Goal: Task Accomplishment & Management: Use online tool/utility

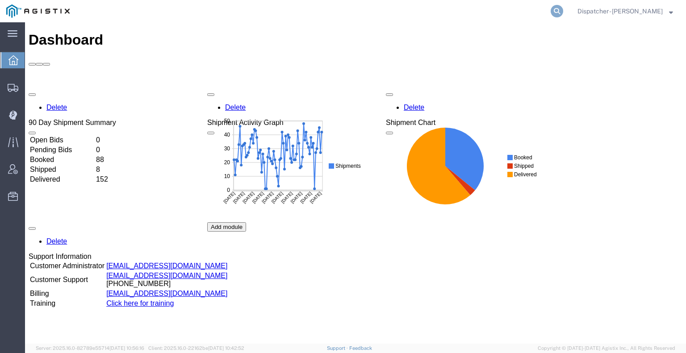
click at [558, 12] on icon at bounding box center [556, 11] width 12 height 12
type input "56419273"
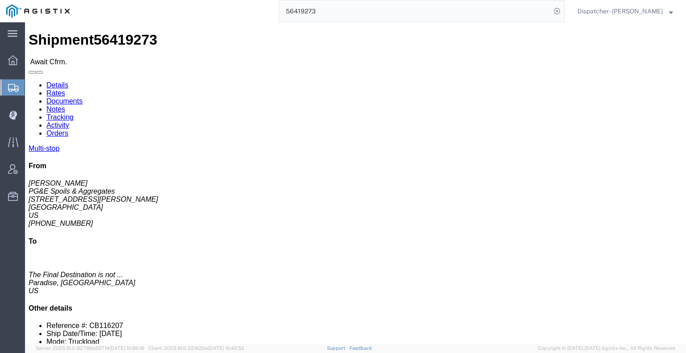
click link "Tracking"
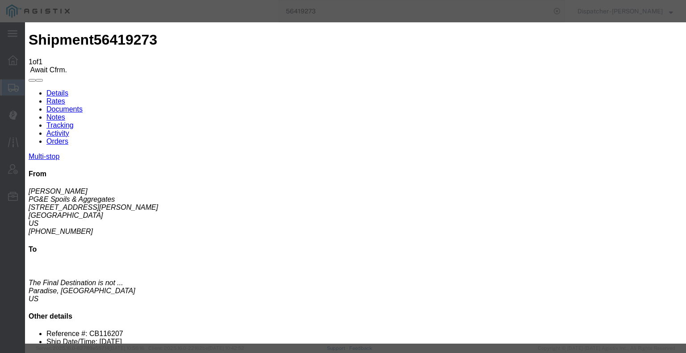
type input "[DATE]"
type input "6:00 AM"
type input "[DATE]"
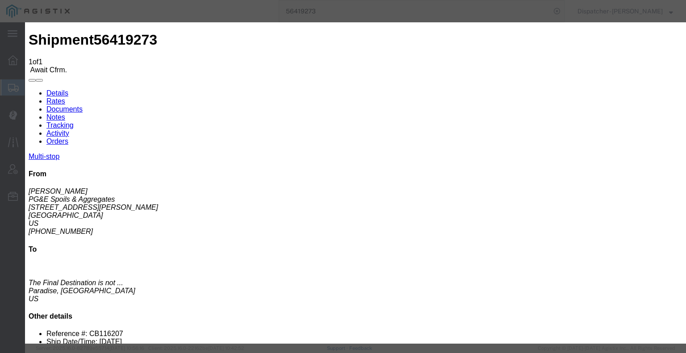
type input "4:00 AM"
select select "ARVPULOC"
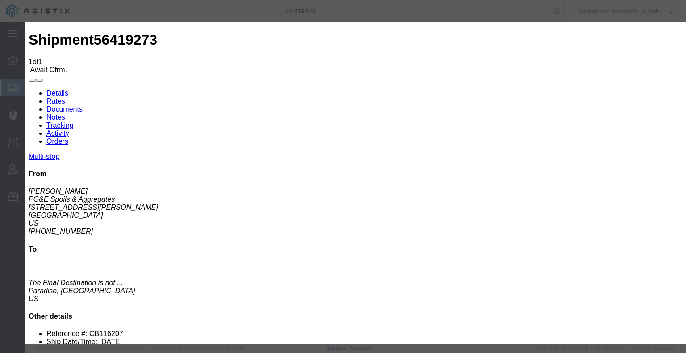
drag, startPoint x: 469, startPoint y: 110, endPoint x: 469, endPoint y: 116, distance: 5.8
select select "{"pickupDeliveryInfoId": "122123739","pickupOrDelivery": "P","stopNum": "1","lo…"
select select "CA"
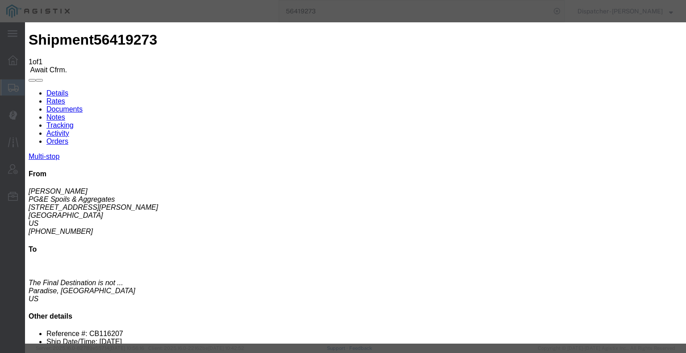
type input "Paradise"
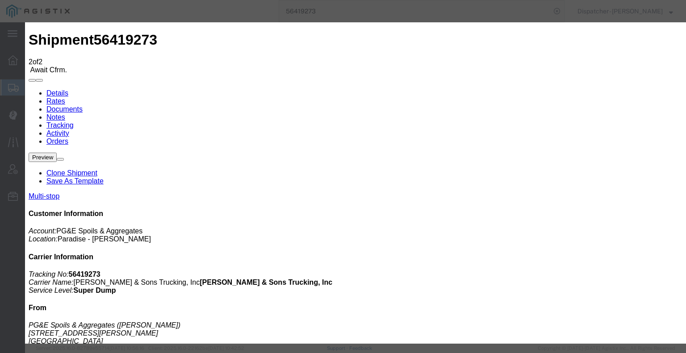
type input "[DATE]"
type input "6:00 AM"
type input "[DATE]"
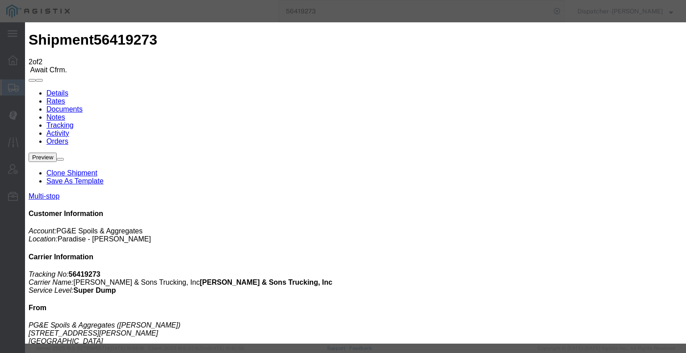
type input "12:45 PM"
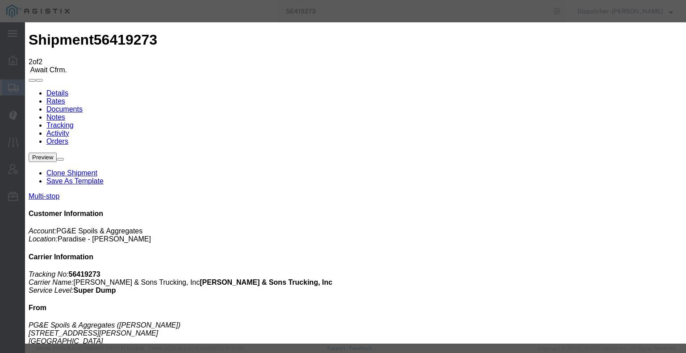
select select "DPTDLVLOC"
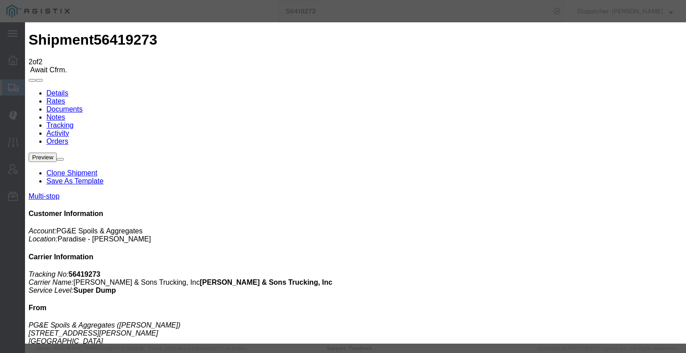
select select "{"pickupDeliveryInfoId": "122123740","pickupOrDelivery": "D","stopNum": "2","lo…"
select select "CA"
type input "Paradise"
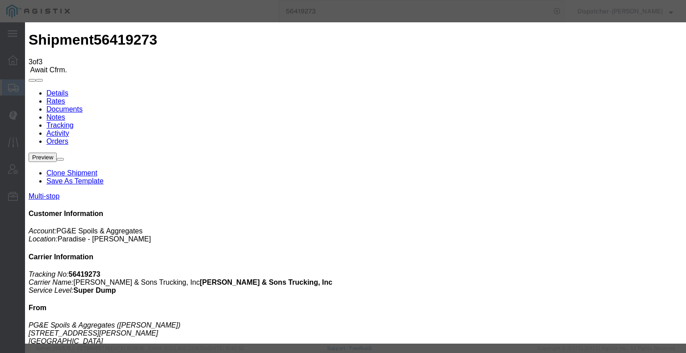
type input "[DATE]"
type input "6:00 AM"
type input "[DATE]"
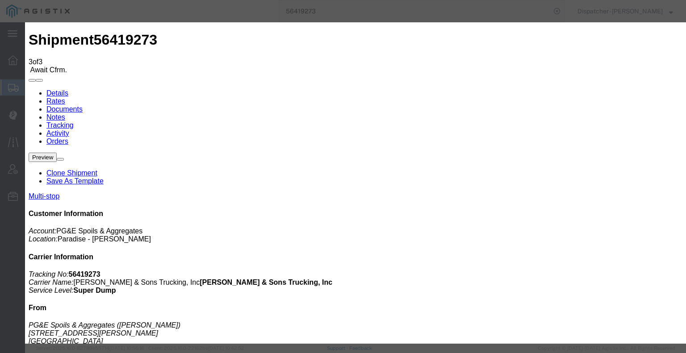
type input "12:00 PM"
select select "BREAKSTART"
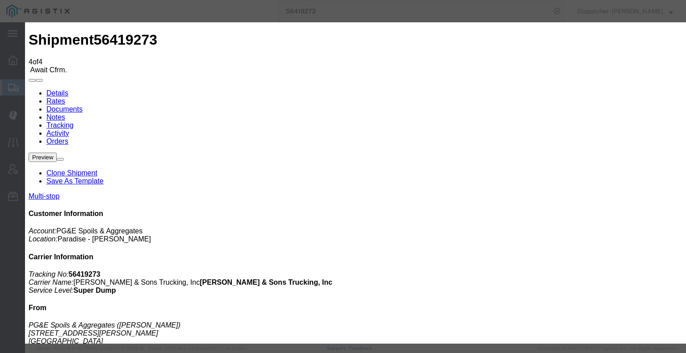
type input "[DATE]"
type input "6:00 AM"
type input "[DATE]"
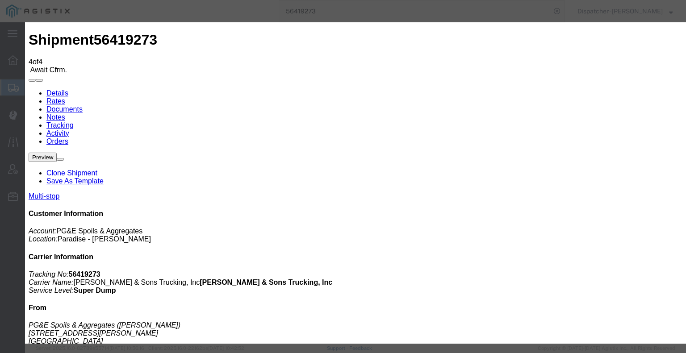
type input "12:30 PM"
select select "BREAKSTOP"
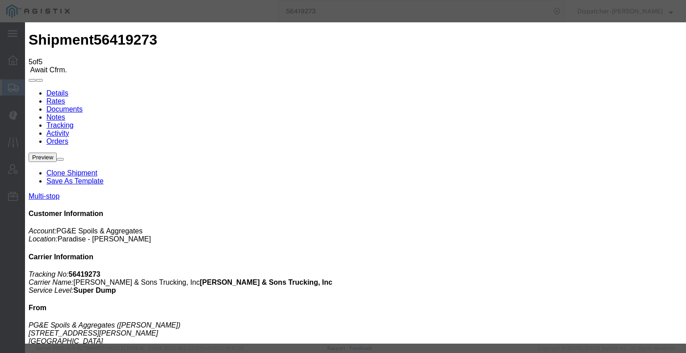
type input "[DATE]"
type input "6:00 AM"
drag, startPoint x: 240, startPoint y: 167, endPoint x: 242, endPoint y: 163, distance: 4.8
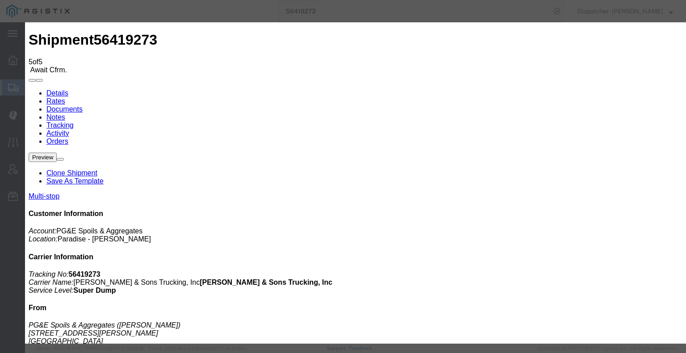
type input "[DATE]"
type input "3:45 PM"
select select "DELIVRED"
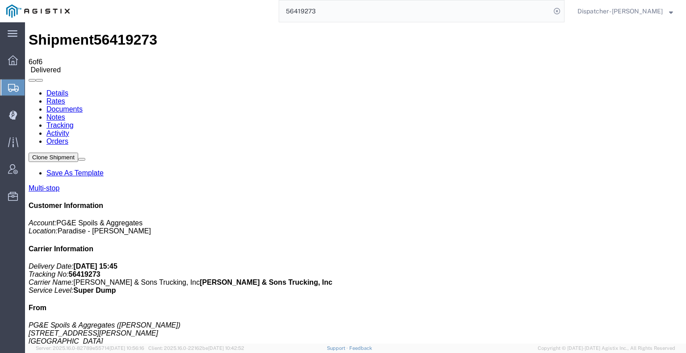
click at [65, 113] on link "Notes" at bounding box center [55, 117] width 19 height 8
click at [83, 105] on link "Documents" at bounding box center [64, 109] width 36 height 8
drag, startPoint x: 68, startPoint y: 252, endPoint x: 111, endPoint y: 201, distance: 66.8
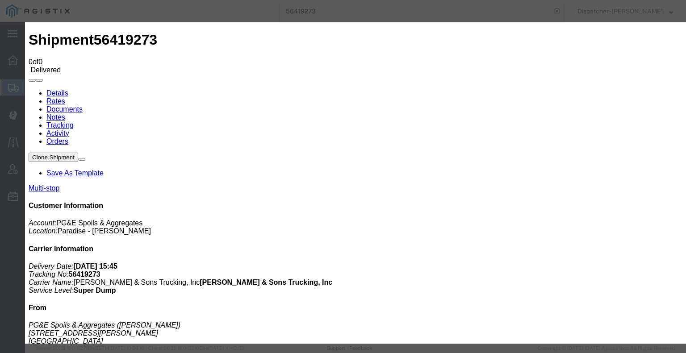
type input "C:\fakepath\56419273trktag.pdf"
select select
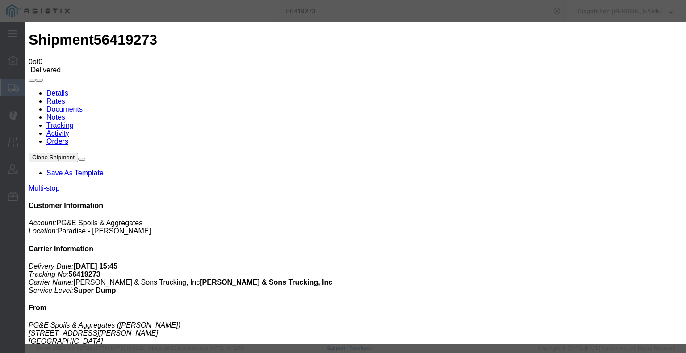
select select
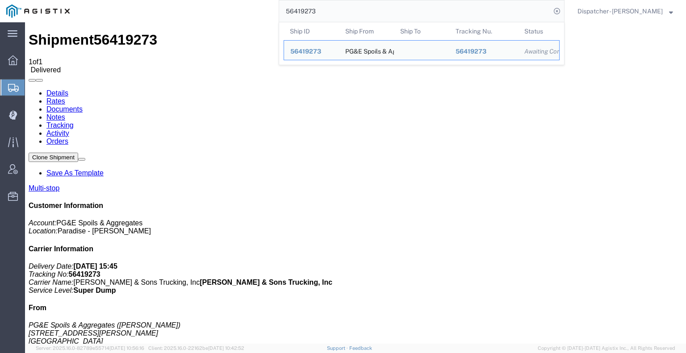
drag, startPoint x: 326, startPoint y: 15, endPoint x: 252, endPoint y: 3, distance: 75.0
click at [255, 4] on div "56419273 Ship ID Ship From Ship To Tracking Nu. Status Ship ID 56419273 Ship Fr…" at bounding box center [320, 11] width 488 height 22
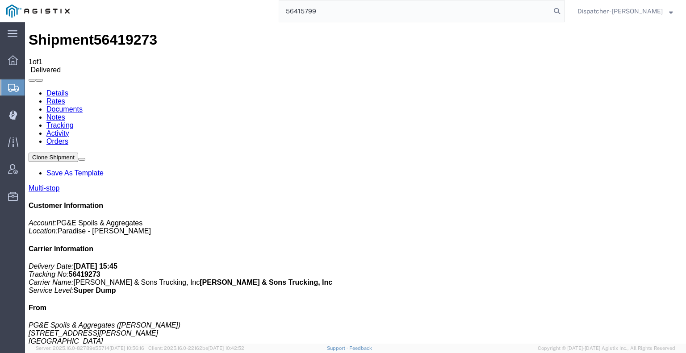
type input "56415799"
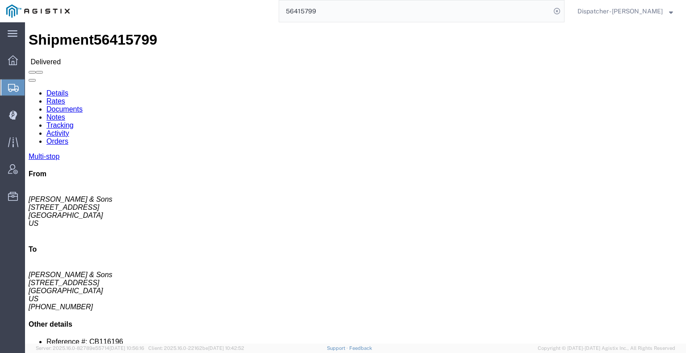
click link "Notes"
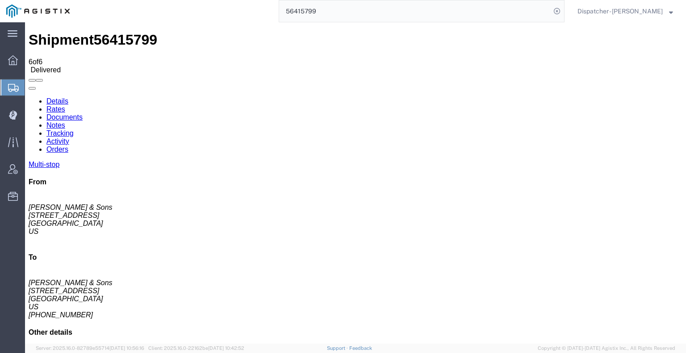
click at [83, 113] on link "Documents" at bounding box center [64, 117] width 36 height 8
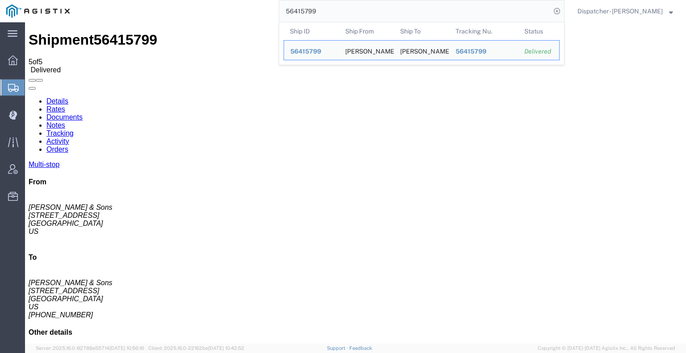
drag, startPoint x: 307, startPoint y: 8, endPoint x: 219, endPoint y: 8, distance: 87.9
click at [219, 9] on div "56415799 Ship ID Ship From Ship To Tracking Nu. Status Ship ID 56415799 Ship Fr…" at bounding box center [320, 11] width 488 height 22
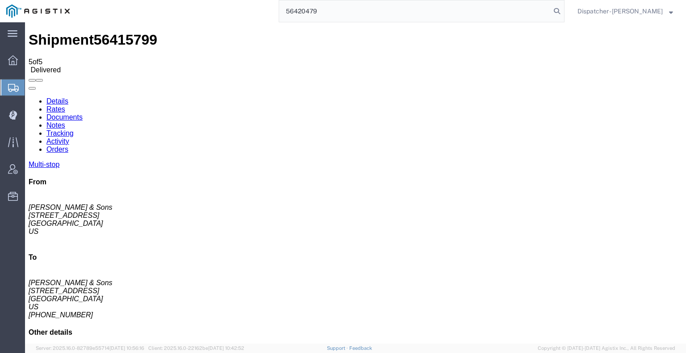
type input "56420479"
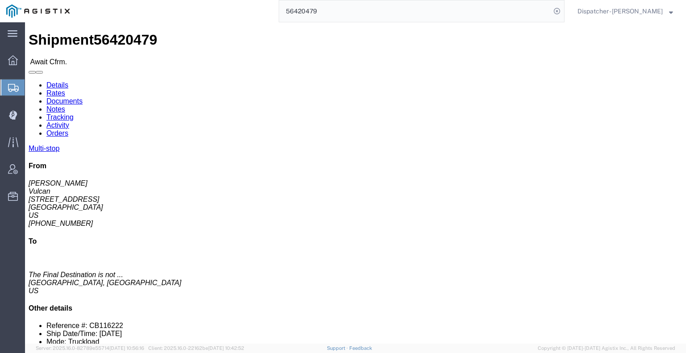
click link "Tracking"
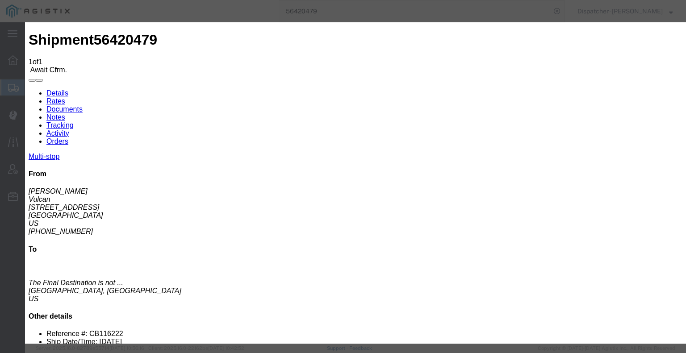
type input "[DATE]"
type input "6:00 AM"
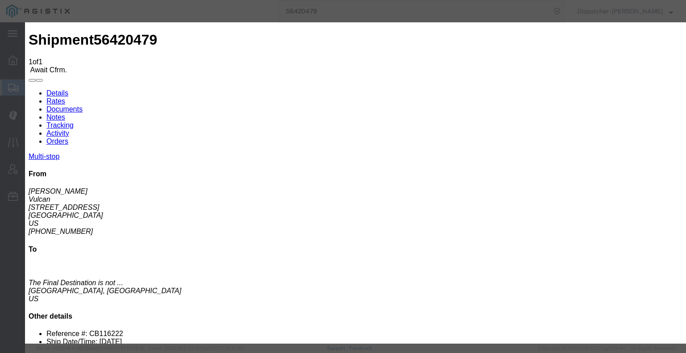
type input "[DATE]"
select select "ARVPULOC"
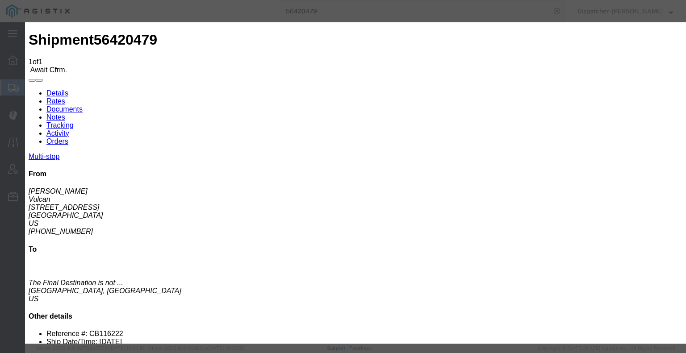
select select "{"pickupDeliveryInfoId": "122126228","pickupOrDelivery": "P","stopNum": "1","lo…"
select select "CA"
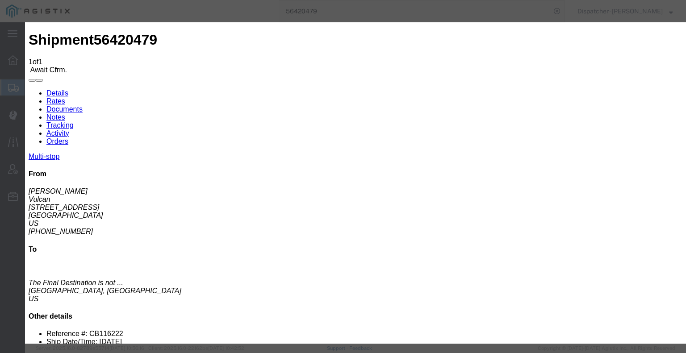
type input "[GEOGRAPHIC_DATA]"
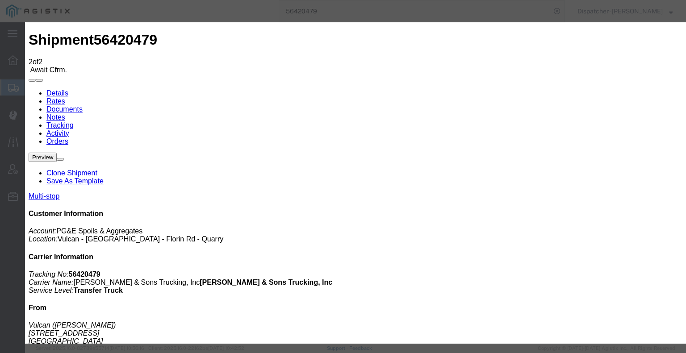
type input "[DATE]"
type input "6:00 AM"
drag, startPoint x: 238, startPoint y: 169, endPoint x: 248, endPoint y: 162, distance: 12.8
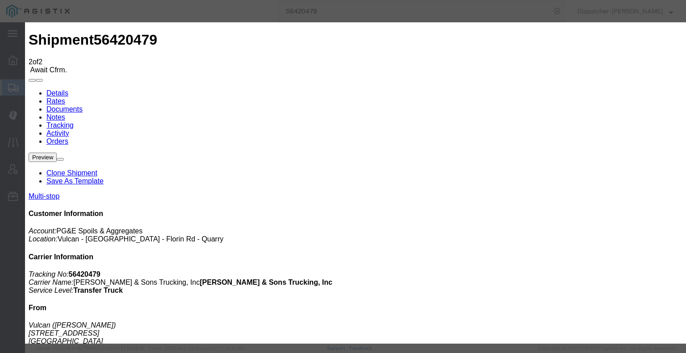
type input "[DATE]"
type input "3:30 PM"
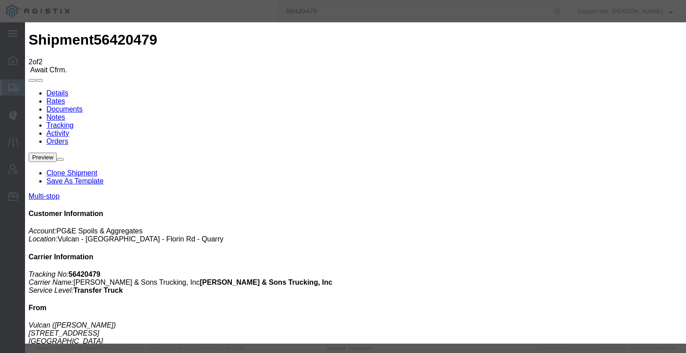
select select "DPTDLVLOC"
select select "{"pickupDeliveryInfoId": "122126229","pickupOrDelivery": "D","stopNum": "2","lo…"
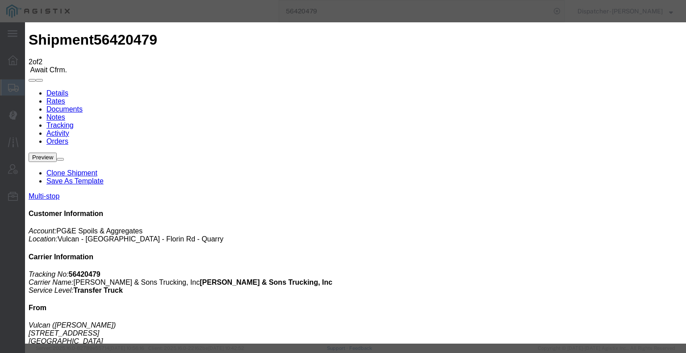
select select "CA"
type input "Foresthill"
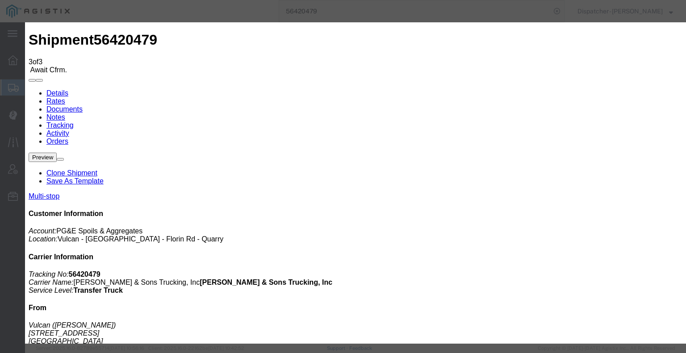
type input "[DATE]"
type input "6:00 AM"
drag, startPoint x: 237, startPoint y: 168, endPoint x: 244, endPoint y: 160, distance: 10.1
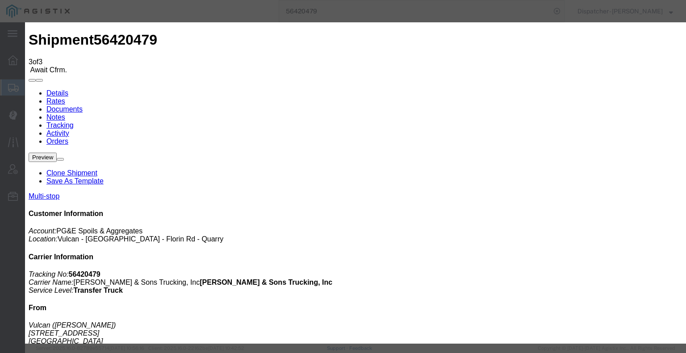
type input "[DATE]"
type input "3:31 PM"
select select "BREAKSTART"
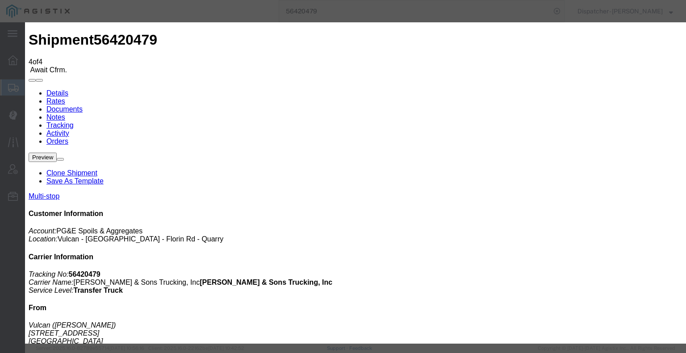
type input "[DATE]"
type input "6:00 AM"
type input "[DATE]"
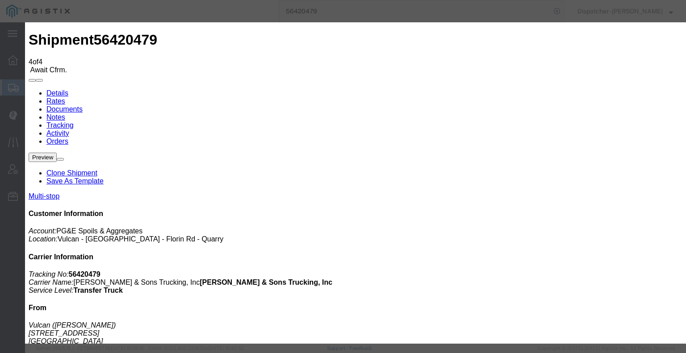
type input "4:01 PM"
select select "BREAKSTOP"
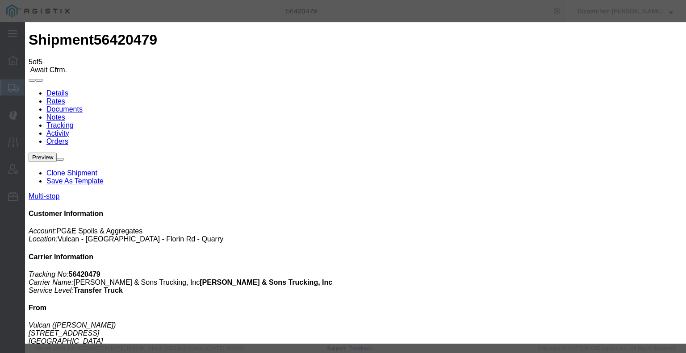
type input "[DATE]"
type input "6:00 AM"
type input "[DATE]"
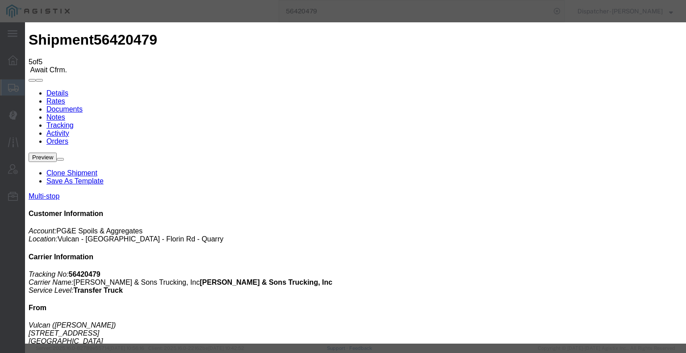
type input "6:00 PM"
select select "DELIVRED"
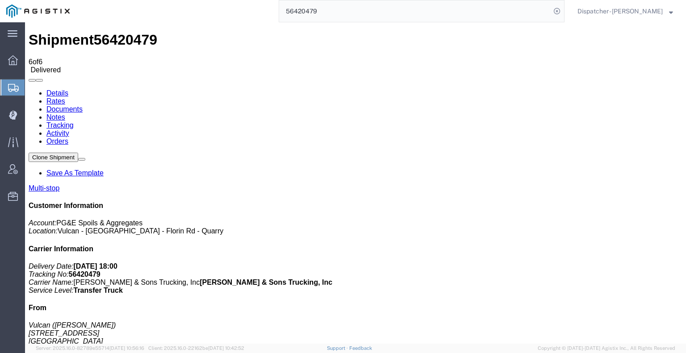
click at [65, 113] on link "Notes" at bounding box center [55, 117] width 19 height 8
click at [83, 105] on link "Documents" at bounding box center [64, 109] width 36 height 8
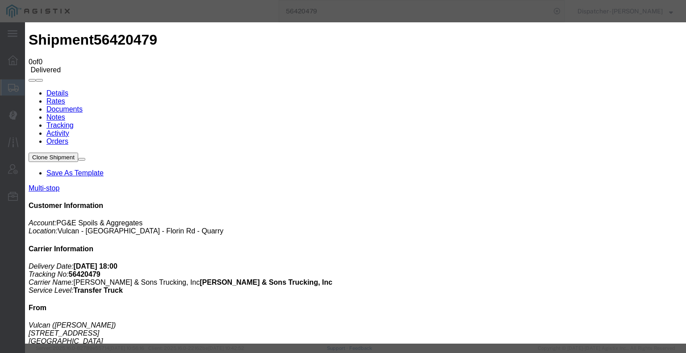
type input "C:\fakepath\56420479trktag.pdf"
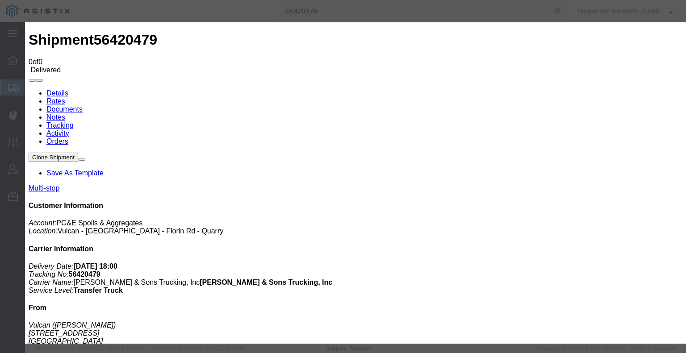
type input "C:\fakepath\56420479quarrytags.pdf"
type input "C:\fakepath\56420479trktag.pdf"
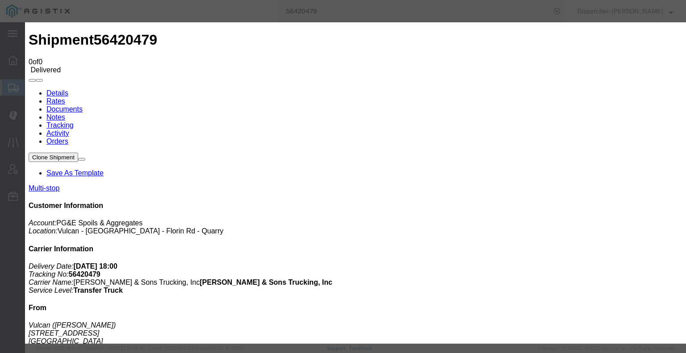
select select
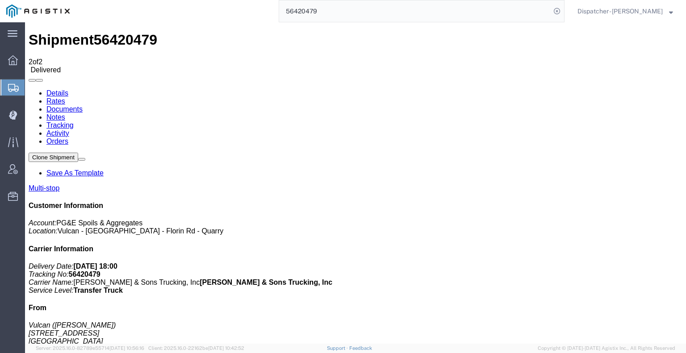
drag, startPoint x: 302, startPoint y: 8, endPoint x: 230, endPoint y: 11, distance: 71.5
click at [240, 9] on div "56420479" at bounding box center [320, 11] width 488 height 22
type input "56419639"
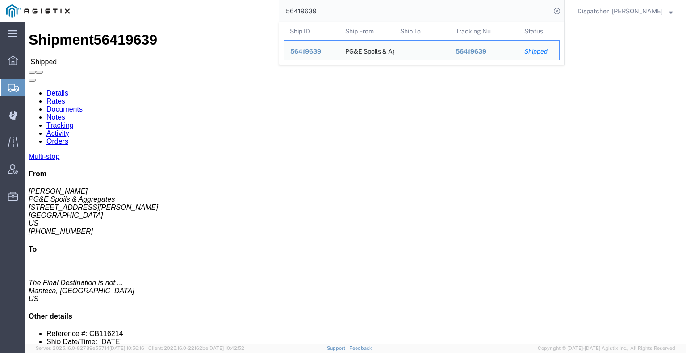
click link "Tracking"
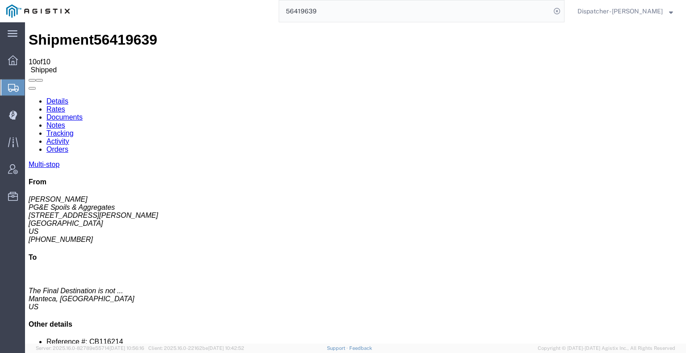
click at [29, 97] on link at bounding box center [29, 97] width 0 height 0
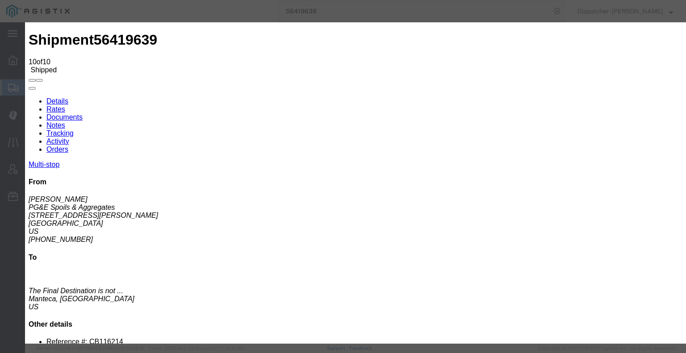
type input "[DATE]"
type input "6:00 AM"
type input "[DATE]"
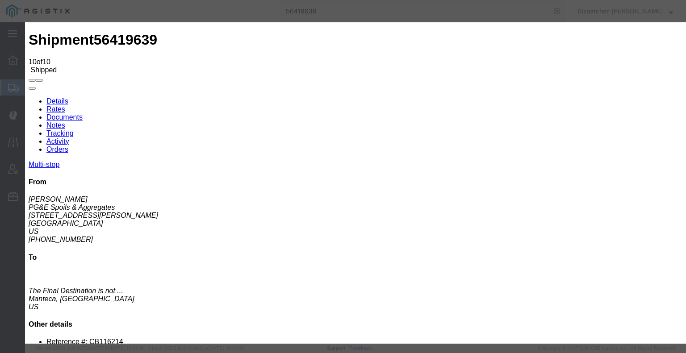
type input "3:30 PM"
select select "BREAKSTART"
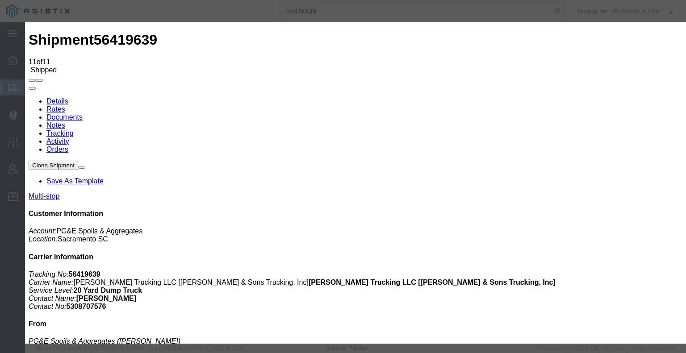
type input "[DATE]"
type input "6:00 AM"
type input "[DATE]"
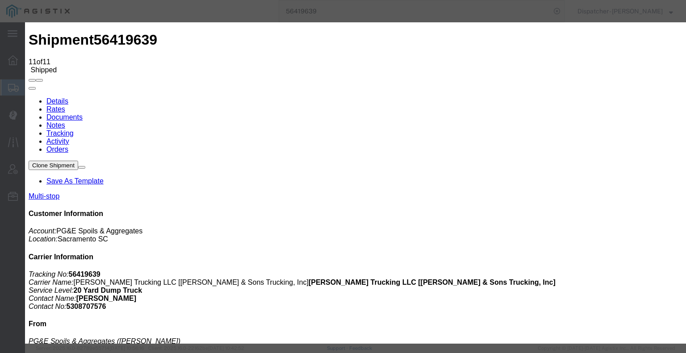
type input "4:00 PM"
select select "BREAKSTOP"
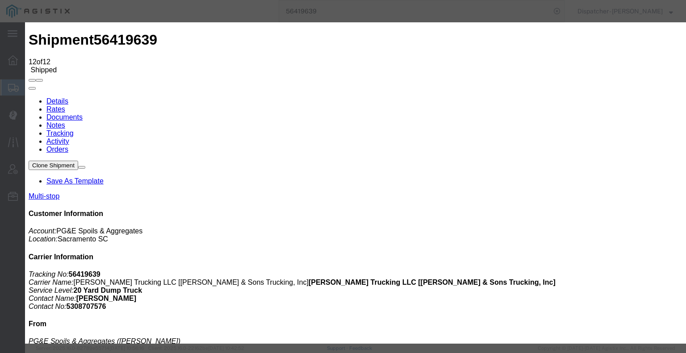
type input "[DATE]"
type input "6:00 AM"
type input "[DATE]"
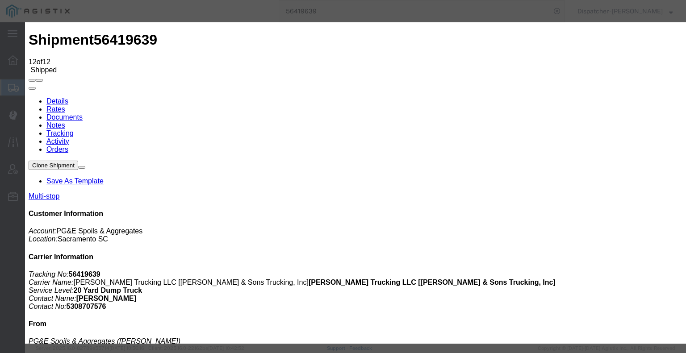
type input "5:30 PM"
select select "DELIVRED"
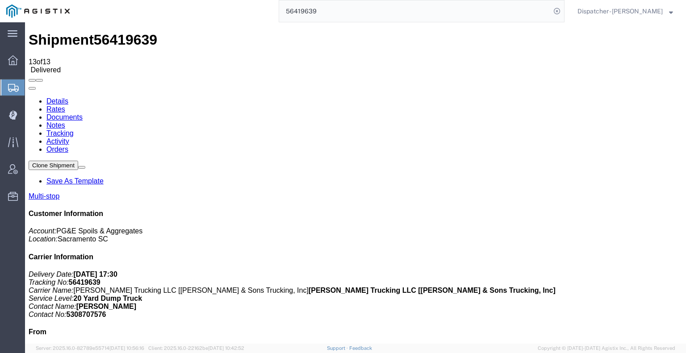
click at [65, 121] on link "Notes" at bounding box center [55, 125] width 19 height 8
click at [83, 113] on link "Documents" at bounding box center [64, 117] width 36 height 8
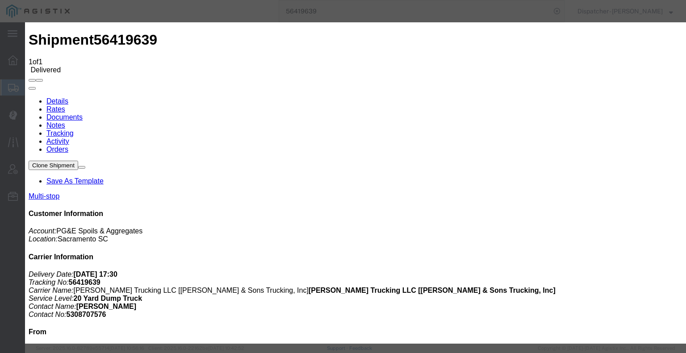
type input "C:\fakepath\56419639trktag.pdf"
select select
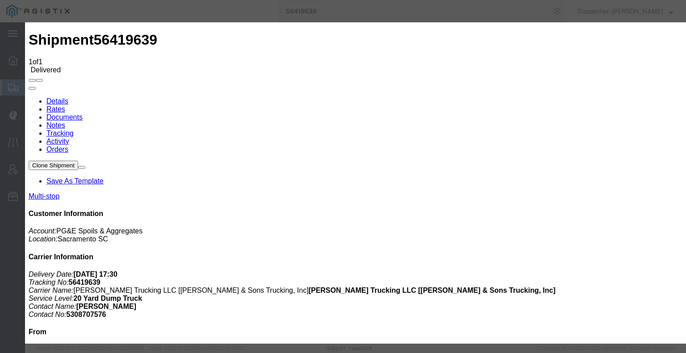
select select
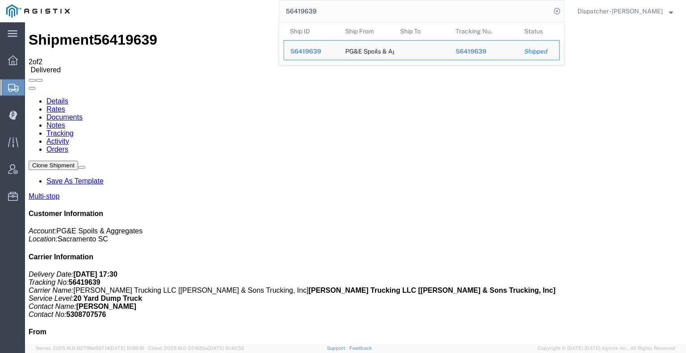
drag, startPoint x: 354, startPoint y: 38, endPoint x: 120, endPoint y: 43, distance: 233.9
type input "5"
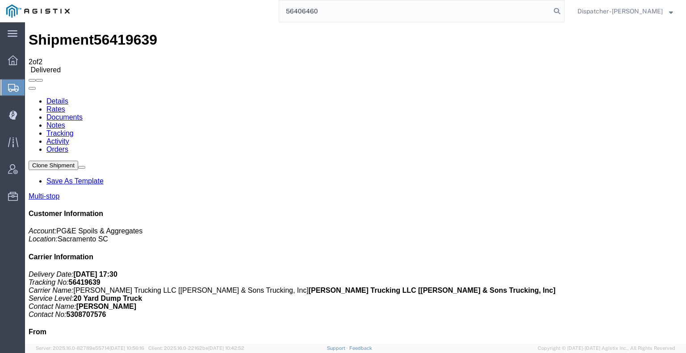
type input "56406460"
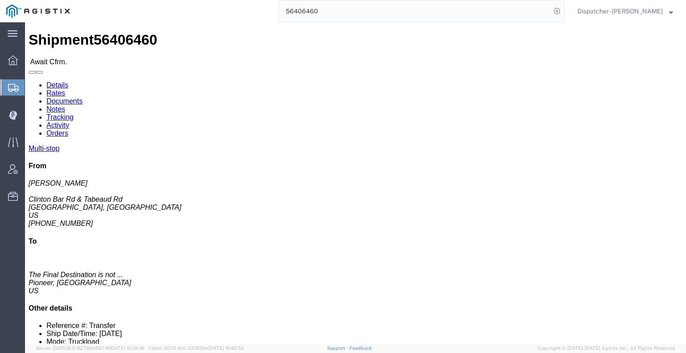
click link "Tracking"
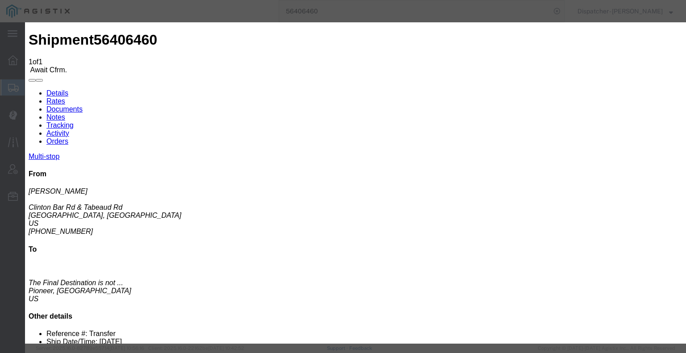
type input "[DATE]"
type input "6:00 AM"
type input "[DATE]"
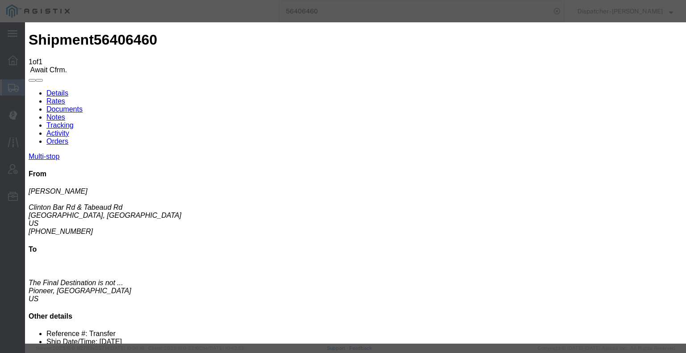
type input "7:30 AM"
select select "ARVPULOC"
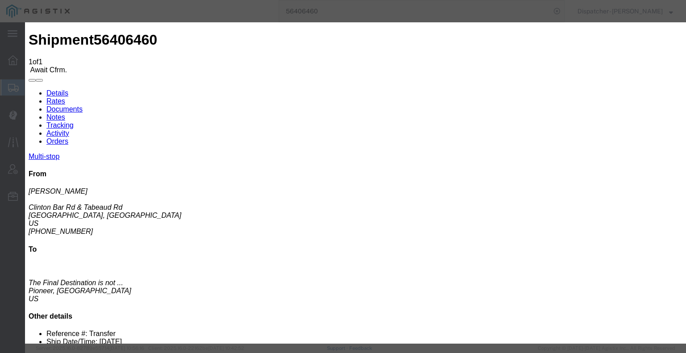
select select "{"pickupDeliveryInfoId": "122097655","pickupOrDelivery": "D","stopNum": "2","lo…"
select select "CA"
type input "Pioneer"
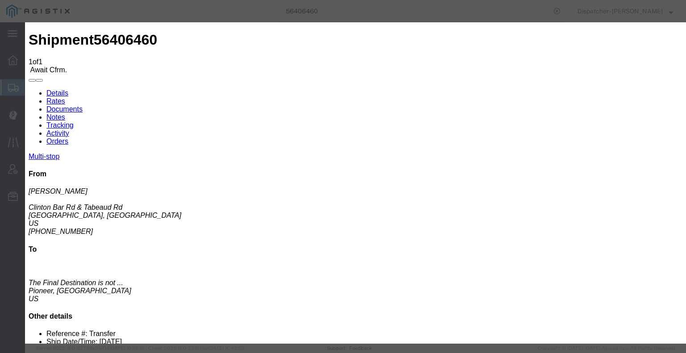
select select "{"pickupDeliveryInfoId": "122097654","pickupOrDelivery": "P","stopNum": "1","lo…"
type input "[GEOGRAPHIC_DATA]"
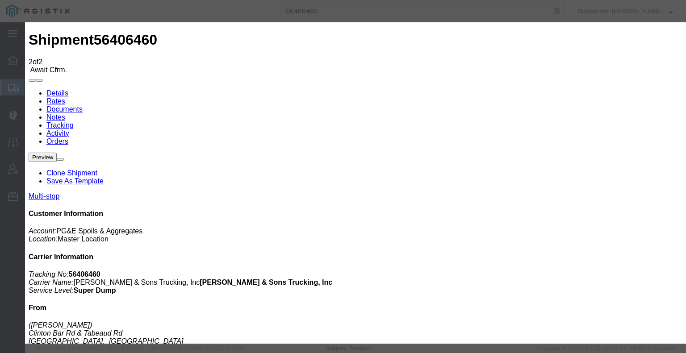
type input "[DATE]"
type input "6:00 AM"
type input "[DATE]"
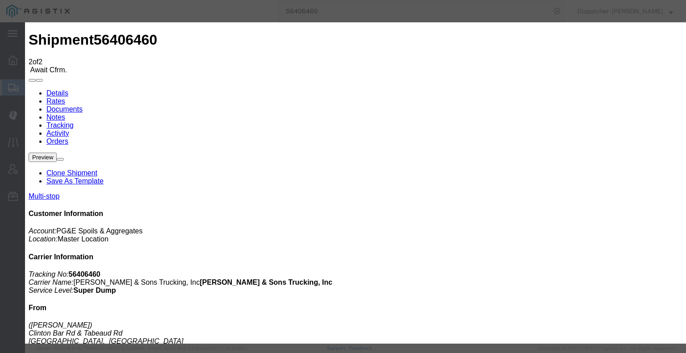
type input "6:15 PM"
select select "DPTDLVLOC"
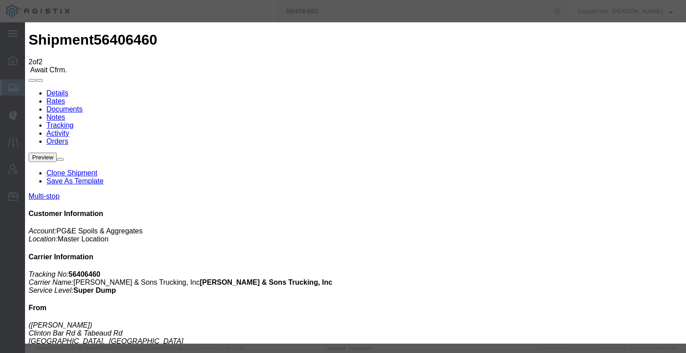
select select "{"pickupDeliveryInfoId": "122097655","pickupOrDelivery": "D","stopNum": "2","lo…"
select select "CA"
type input "Pioneer"
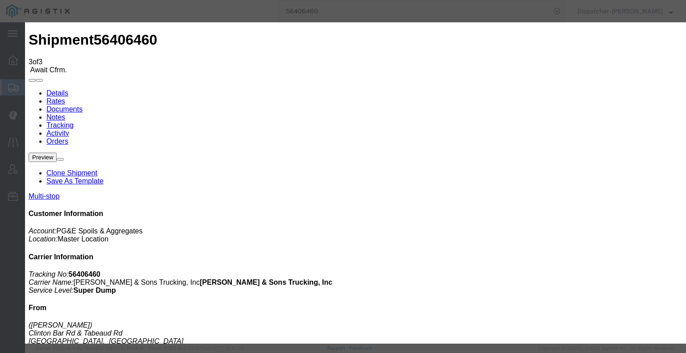
type input "[DATE]"
type input "6:00 AM"
type input "[DATE]"
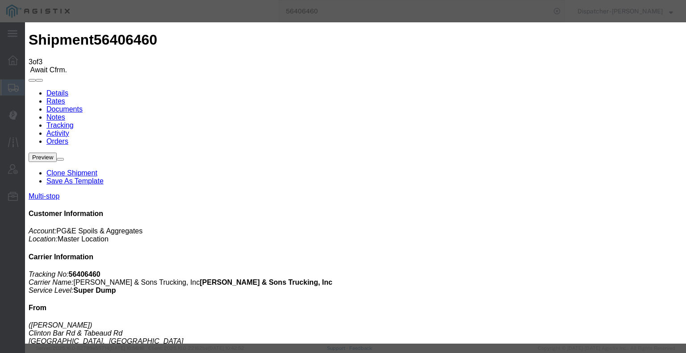
type input "6:45 PM"
select select "DELIVRED"
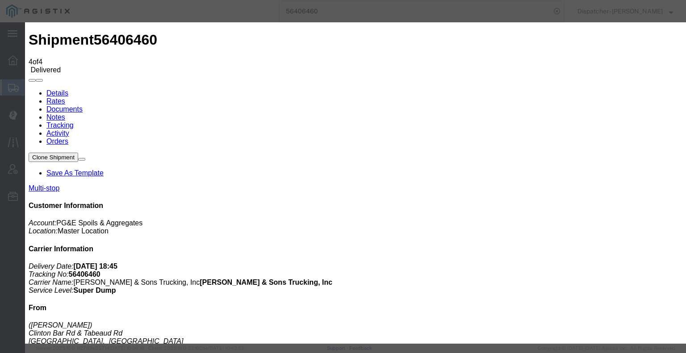
type input "[DATE]"
type input "6:00 AM"
type input "[DATE]"
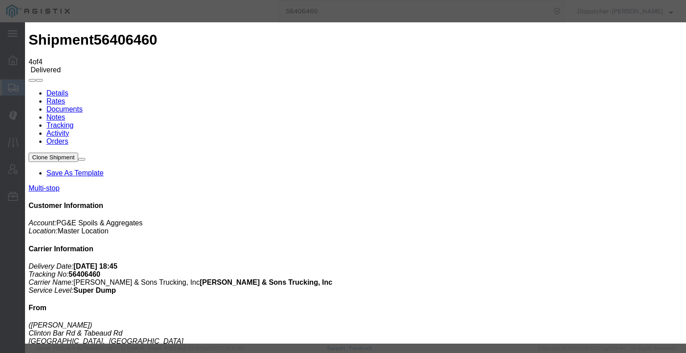
type input "12:05 PM"
select select "BREAKSTART"
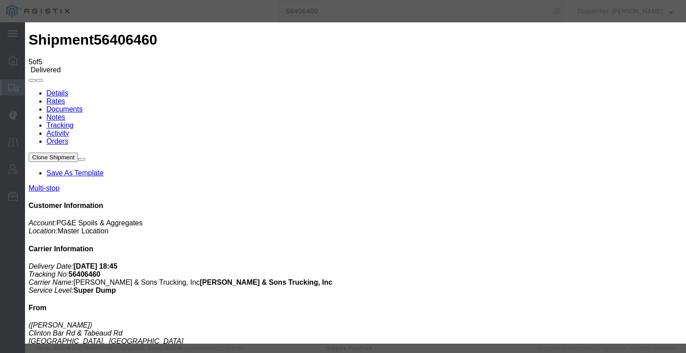
type input "[DATE]"
type input "6:00 AM"
type input "[DATE]"
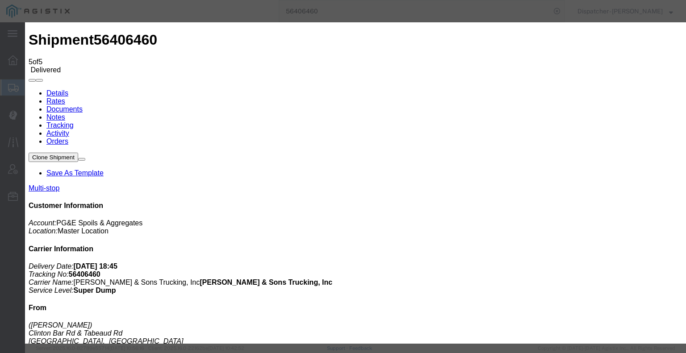
type input "12:35 PM"
select select "BREAKSTOP"
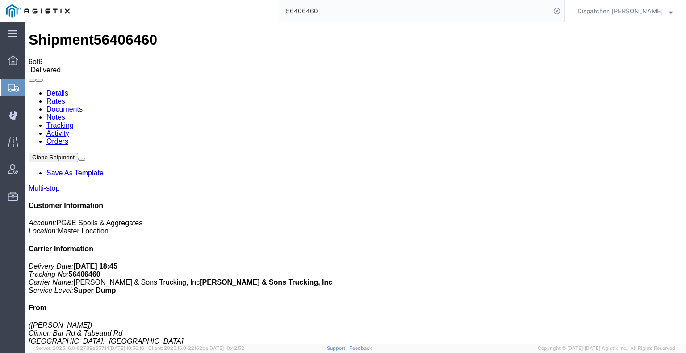
click at [65, 113] on link "Notes" at bounding box center [55, 117] width 19 height 8
click at [83, 105] on link "Documents" at bounding box center [64, 109] width 36 height 8
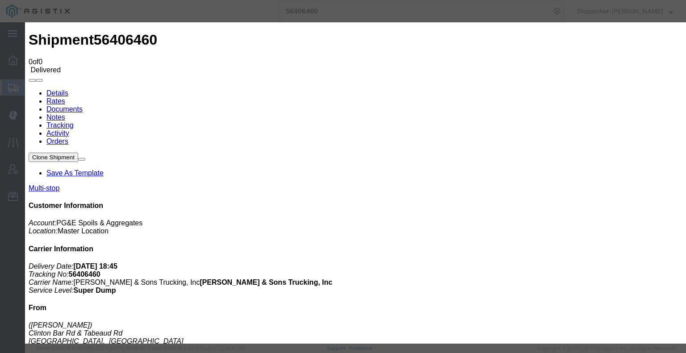
type input "C:\fakepath\56406460trktag.pdf"
select select
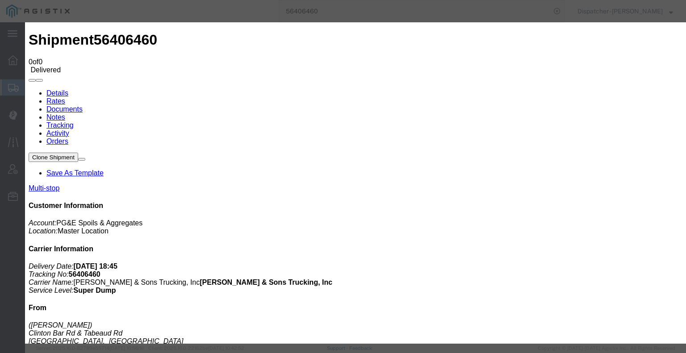
select select
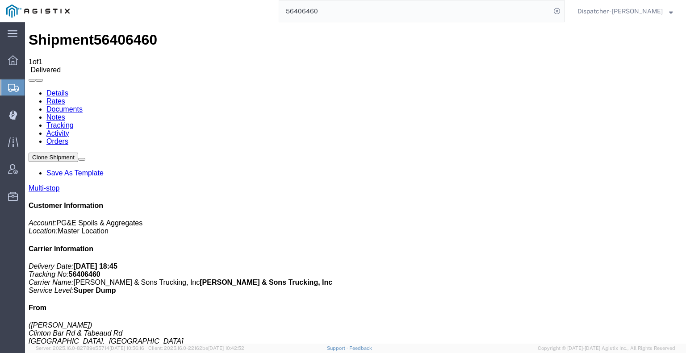
drag, startPoint x: 328, startPoint y: 8, endPoint x: 230, endPoint y: 12, distance: 97.8
click at [236, 9] on div "56406460" at bounding box center [320, 11] width 488 height 22
type input "56434754"
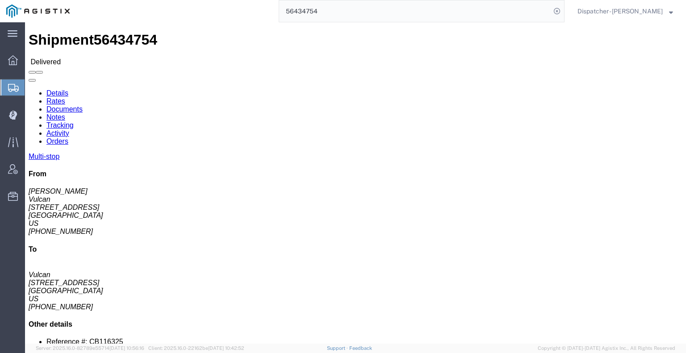
click link "Notes"
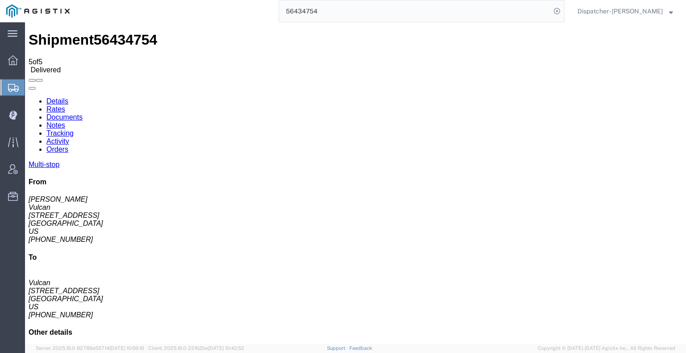
click at [83, 113] on link "Documents" at bounding box center [64, 117] width 36 height 8
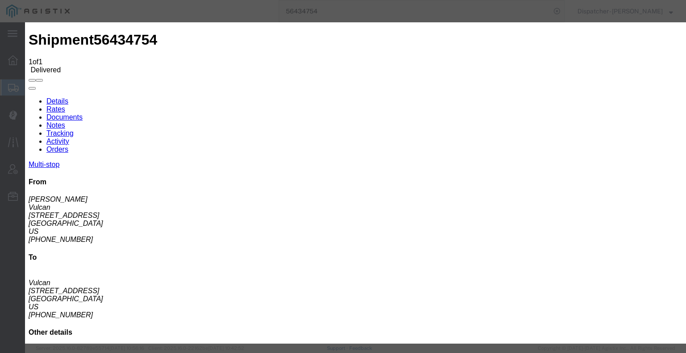
type input "C:\fakepath\56434754trktag.pdf"
select select
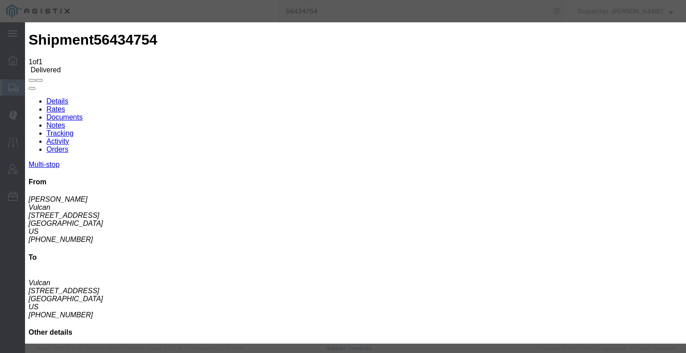
select select
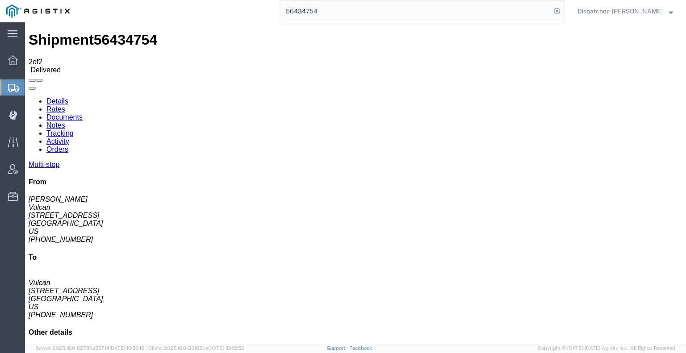
drag, startPoint x: 333, startPoint y: 12, endPoint x: 246, endPoint y: 6, distance: 86.4
click at [246, 6] on div "56434754" at bounding box center [320, 11] width 488 height 22
type input "56434728"
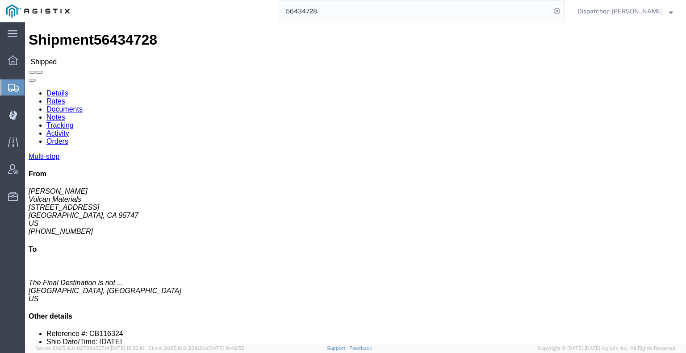
click link "Tracking"
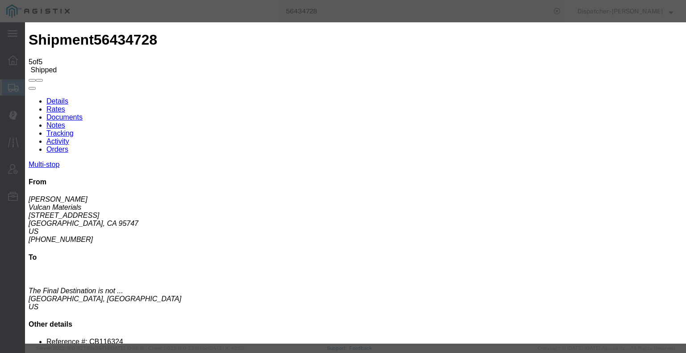
type input "[DATE]"
type input "6:00 AM"
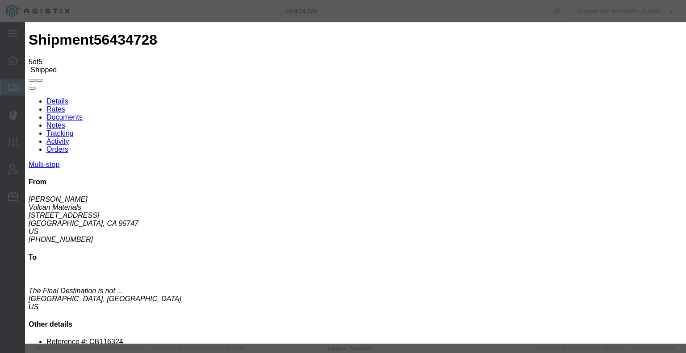
type input "[DATE]"
type input "5:00 PM"
select select "BREAKSTART"
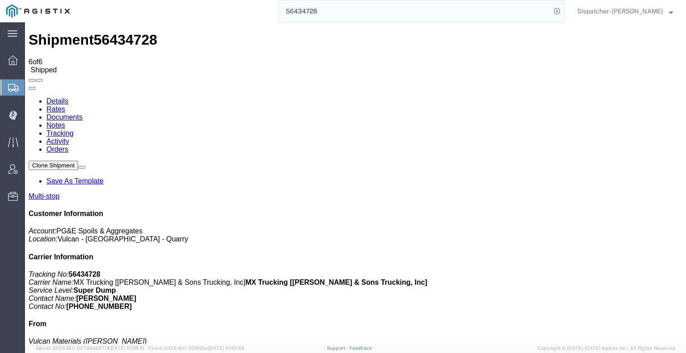
click at [29, 97] on icon at bounding box center [29, 97] width 0 height 0
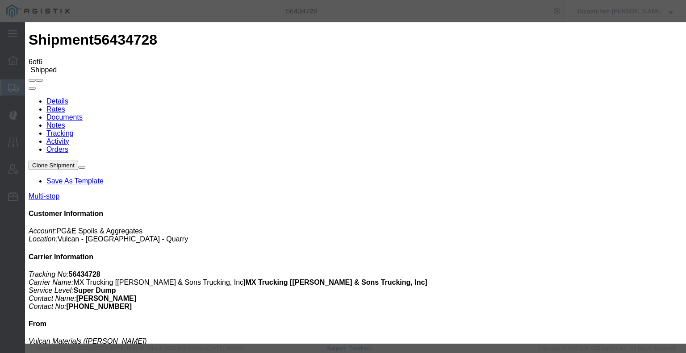
type input "[DATE]"
type input "6:00 AM"
drag, startPoint x: 250, startPoint y: 171, endPoint x: 282, endPoint y: 127, distance: 55.0
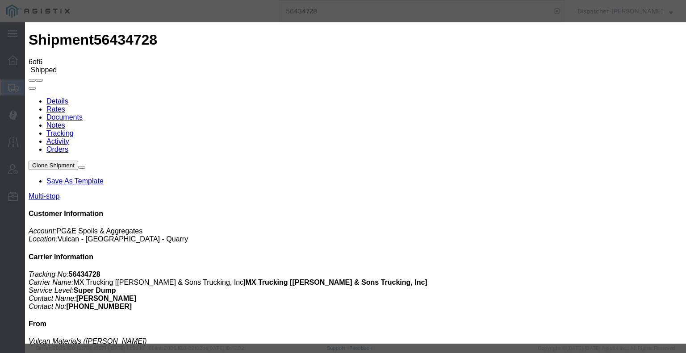
type input "[DATE]"
type input "5:30 PM"
select select "BREAKSTOP"
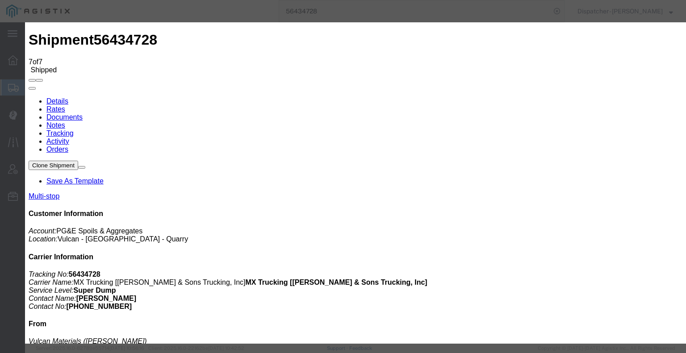
type input "[DATE]"
type input "6:00 AM"
type input "[DATE]"
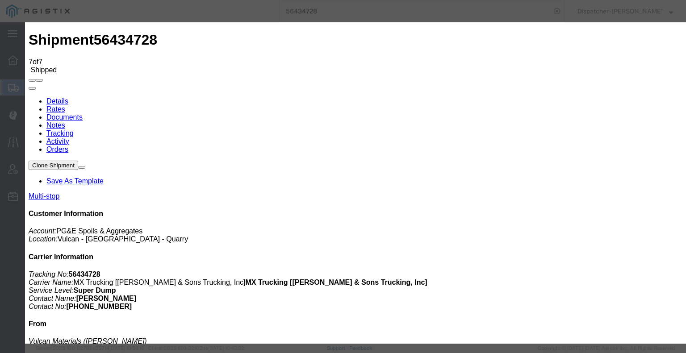
type input "5:30 PM"
select select "DELIVRED"
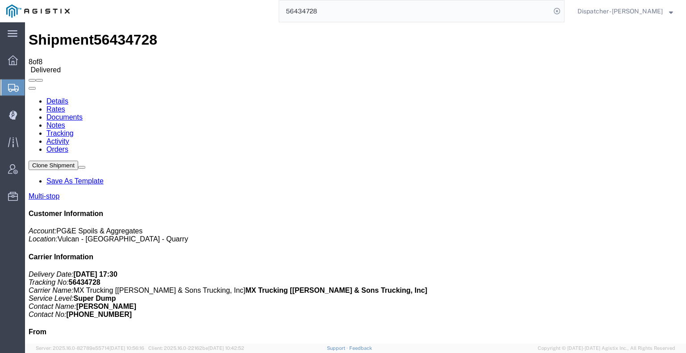
click at [65, 121] on link "Notes" at bounding box center [55, 125] width 19 height 8
click at [74, 129] on link "Tracking" at bounding box center [59, 133] width 27 height 8
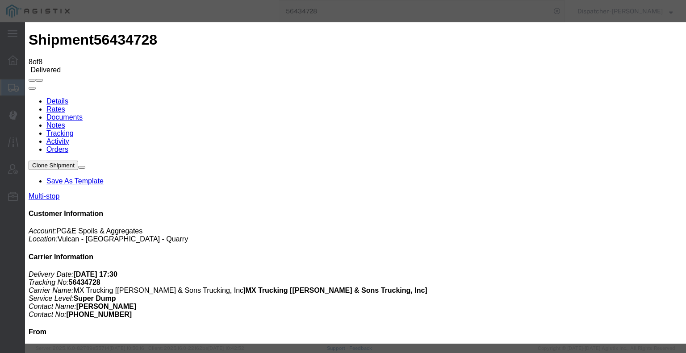
type input "7:00 AM"
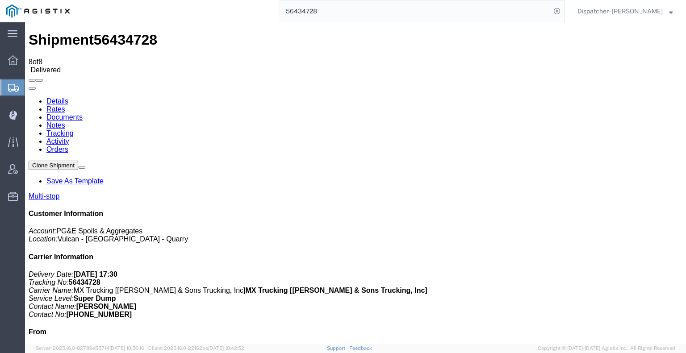
click at [83, 113] on link "Documents" at bounding box center [64, 117] width 36 height 8
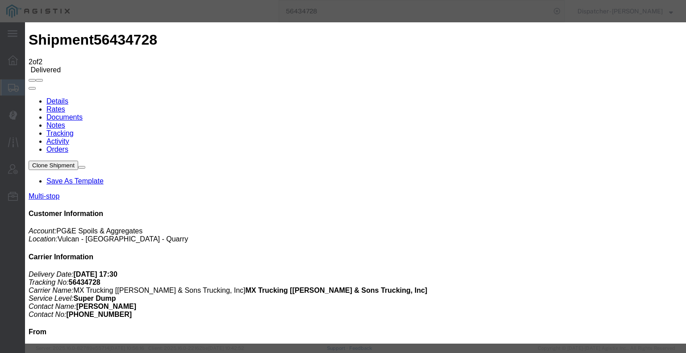
type input "C:\fakepath\56434728trktag.pdf"
select select
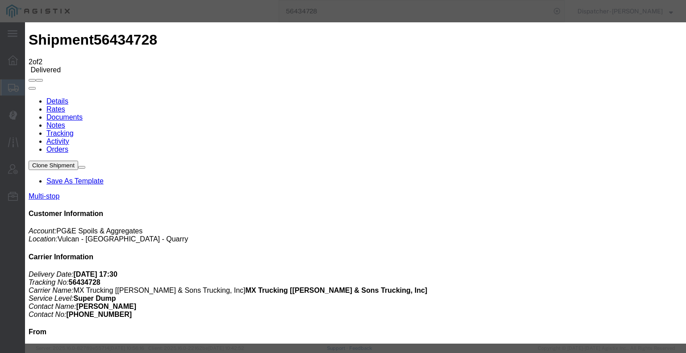
select select
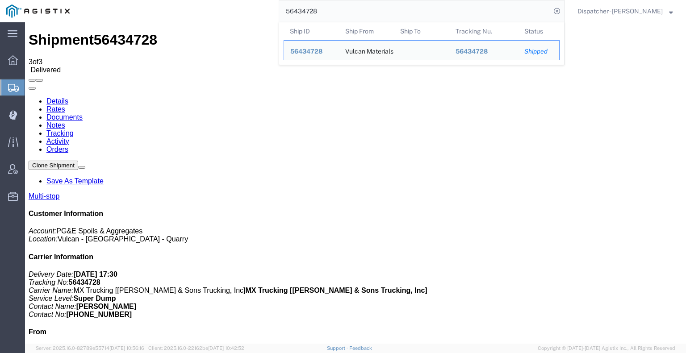
drag, startPoint x: 349, startPoint y: 34, endPoint x: 209, endPoint y: 31, distance: 140.6
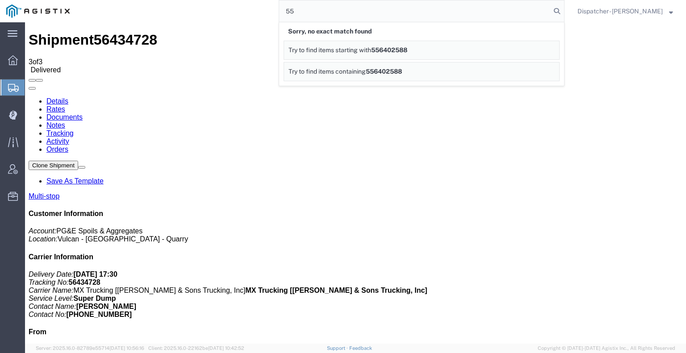
type input "5"
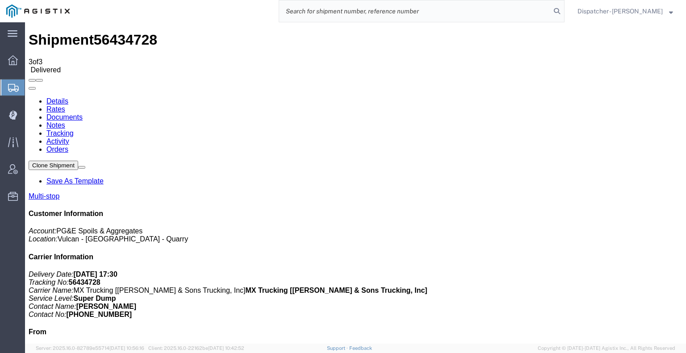
type input "6"
type input "56402588"
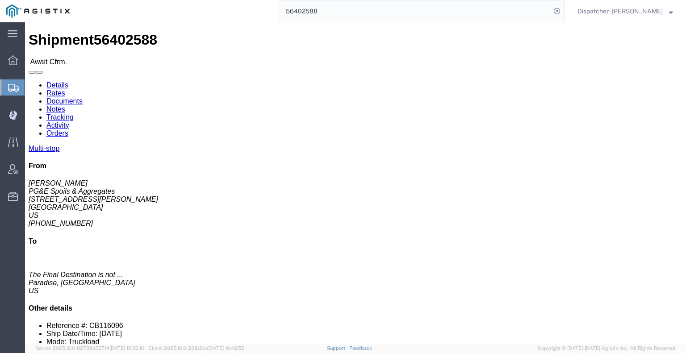
click link "Tracking"
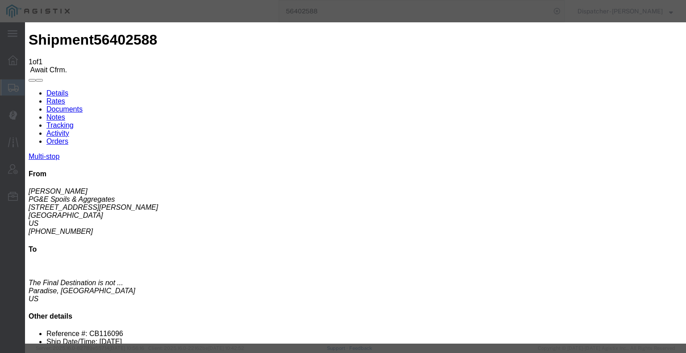
type input "[DATE]"
type input "6:00 AM"
type input "[DATE]"
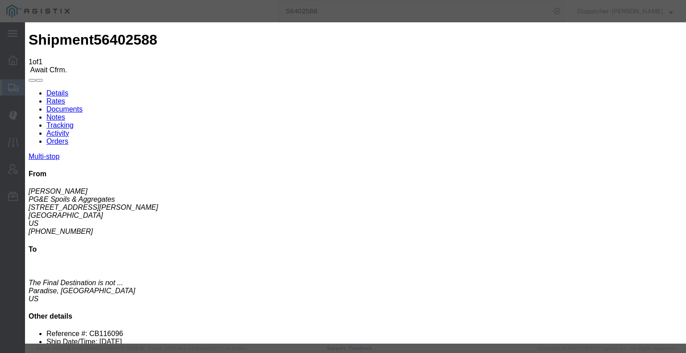
type input "4:00 AM"
select select "ARVPULOC"
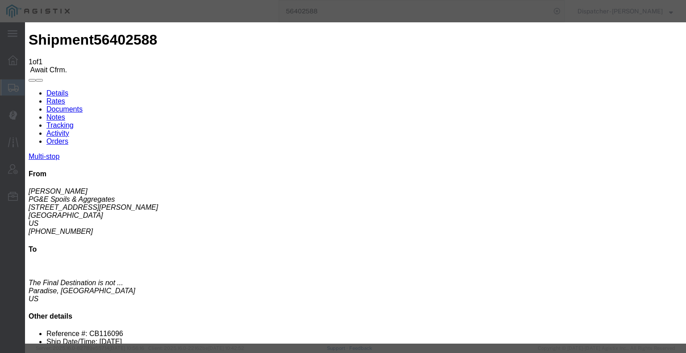
select select "{"pickupDeliveryInfoId": "122089698","pickupOrDelivery": "P","stopNum": "1","lo…"
select select "CA"
type input "Paradise"
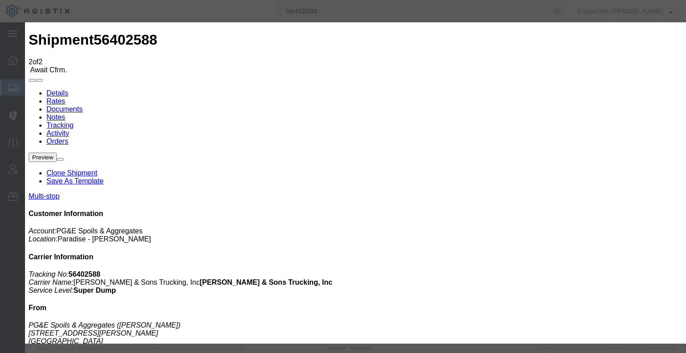
type input "[DATE]"
type input "6:00 AM"
type input "[DATE]"
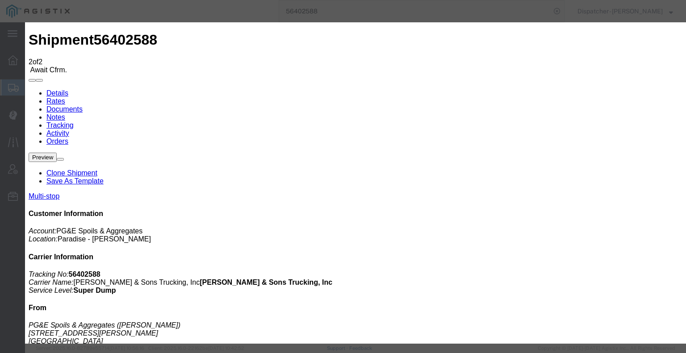
type input "4:13 PM"
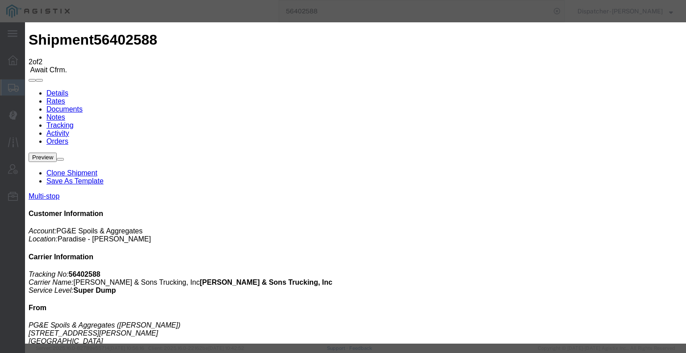
select select "DPTDLVLOC"
select select "{"pickupDeliveryInfoId": "122089699","pickupOrDelivery": "D","stopNum": "2","lo…"
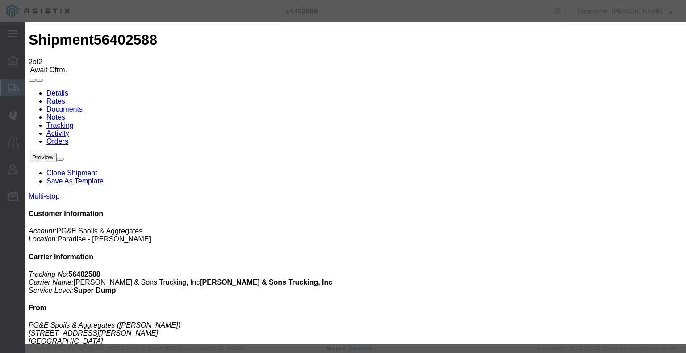
select select "CA"
type input "Paradise"
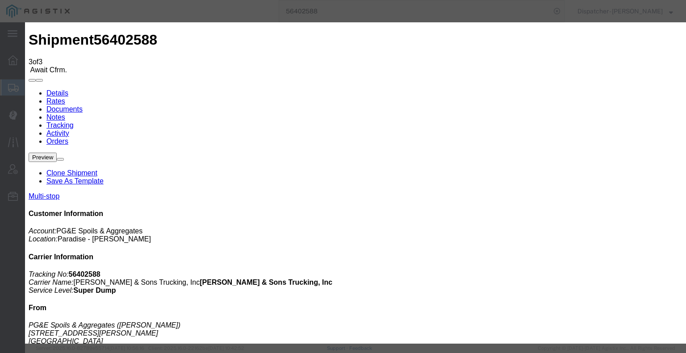
type input "[DATE]"
type input "6:00 AM"
type input "[DATE]"
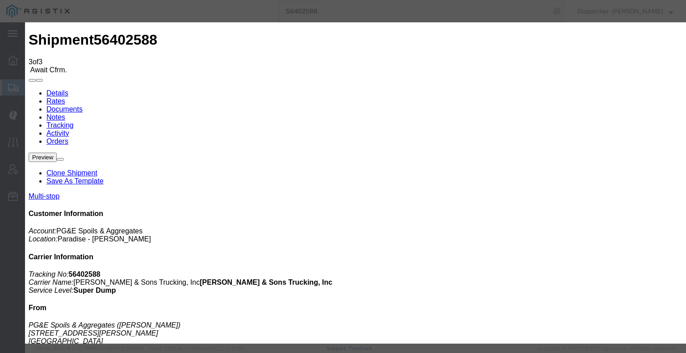
type input "4:13 PM"
select select "BREAKSTART"
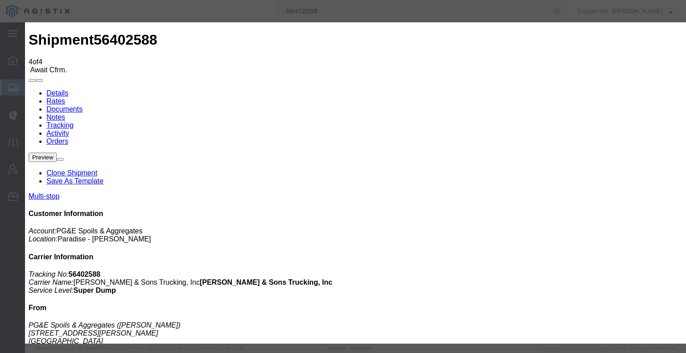
type input "[DATE]"
type input "6:00 AM"
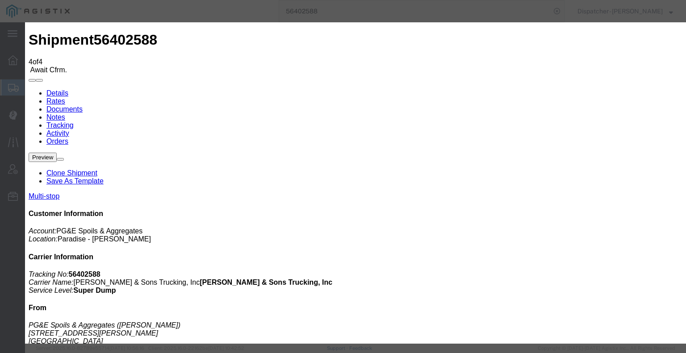
type input "[DATE]"
type input "3:43 PM"
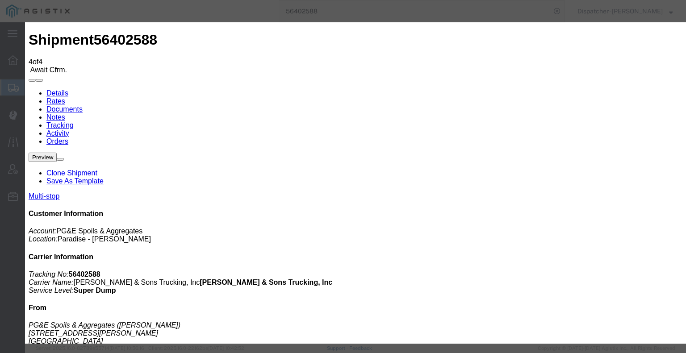
select select "BREAKSTOP"
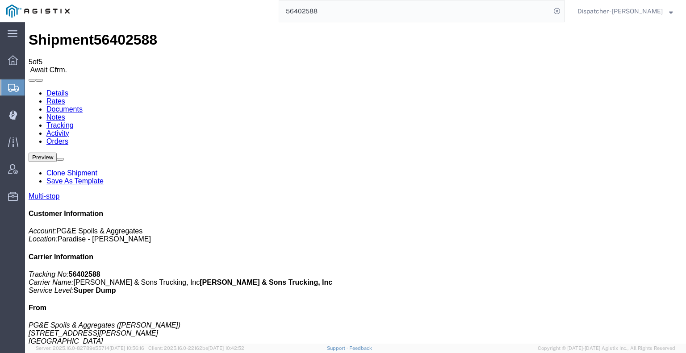
click at [29, 89] on icon at bounding box center [29, 89] width 0 height 0
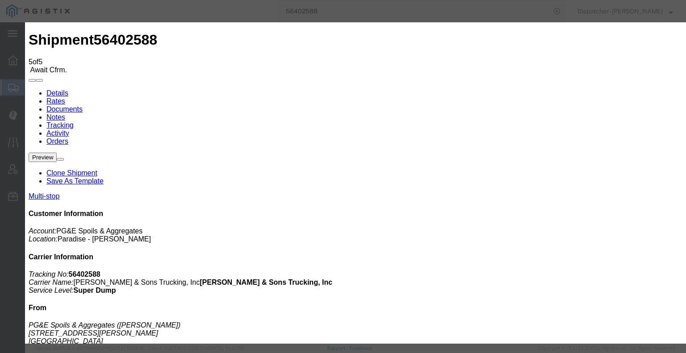
type input "4:43 PM"
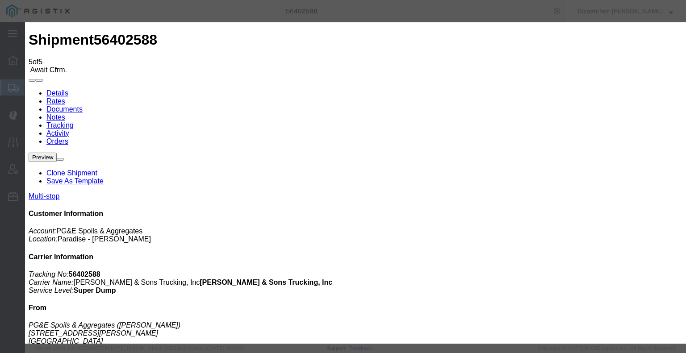
type input "[DATE]"
type input "6:00 AM"
type input "[DATE]"
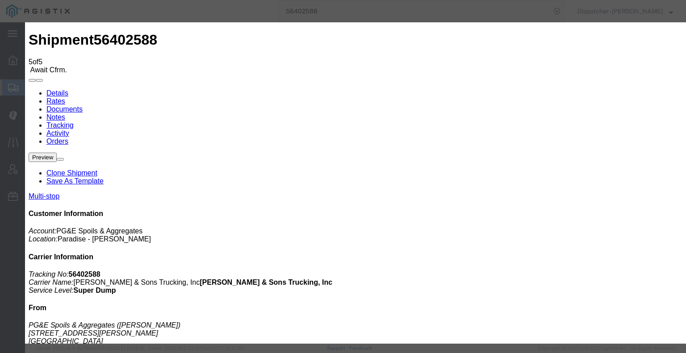
type input "7:00 PM"
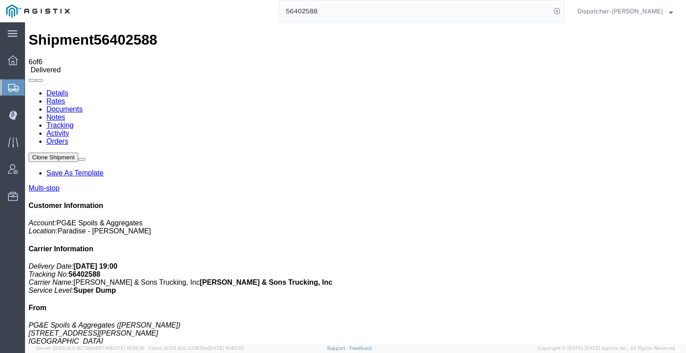
click at [65, 113] on link "Notes" at bounding box center [55, 117] width 19 height 8
click at [83, 105] on link "Documents" at bounding box center [64, 109] width 36 height 8
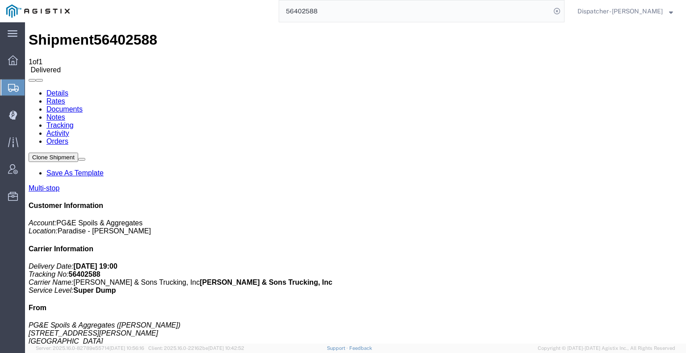
click at [236, 10] on div "56402588" at bounding box center [320, 11] width 488 height 22
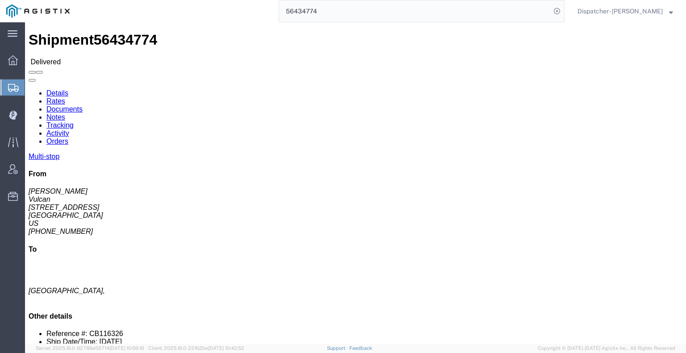
click link "Notes"
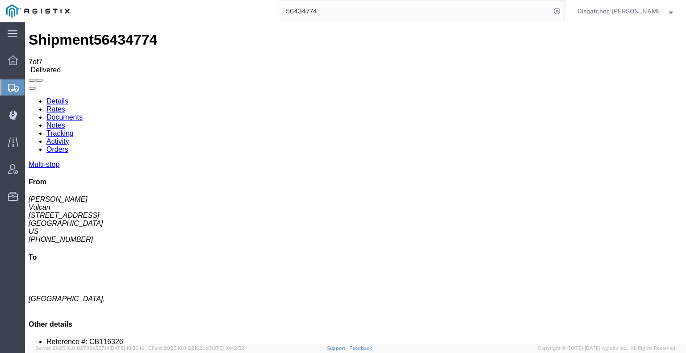
click at [83, 113] on link "Documents" at bounding box center [64, 117] width 36 height 8
click at [74, 129] on link "Tracking" at bounding box center [59, 133] width 27 height 8
click at [29, 97] on icon at bounding box center [29, 97] width 0 height 0
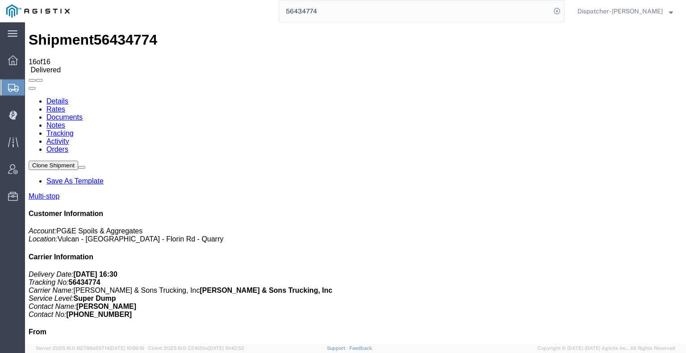
click at [65, 121] on link "Notes" at bounding box center [55, 125] width 19 height 8
click at [83, 113] on link "Documents" at bounding box center [64, 117] width 36 height 8
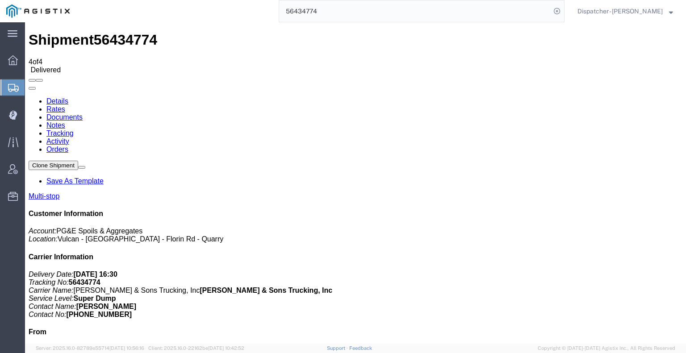
drag, startPoint x: 325, startPoint y: 10, endPoint x: 208, endPoint y: 7, distance: 117.0
click at [217, 7] on div "56434774" at bounding box center [320, 11] width 488 height 22
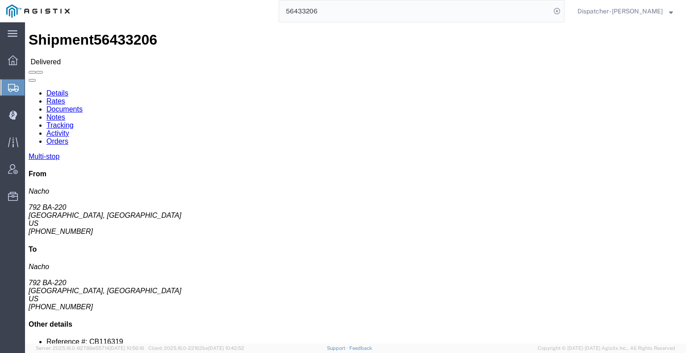
click link "Notes"
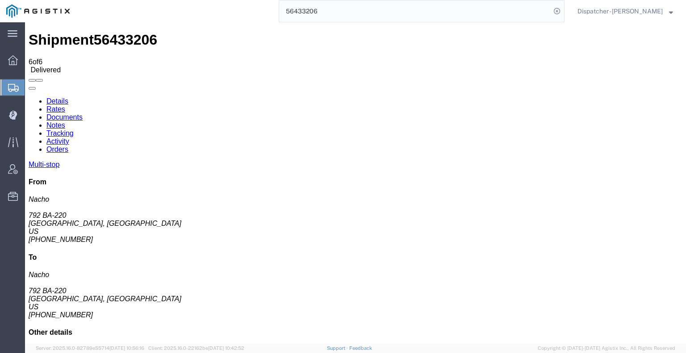
click at [83, 113] on link "Documents" at bounding box center [64, 117] width 36 height 8
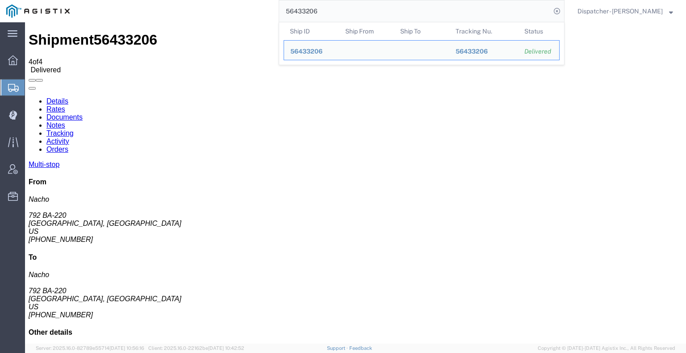
drag, startPoint x: 323, startPoint y: 10, endPoint x: 254, endPoint y: 21, distance: 70.5
click at [254, 21] on div "56433206 Ship ID Ship From Ship To Tracking Nu. Status Ship ID 56433206 Ship Fr…" at bounding box center [320, 11] width 488 height 22
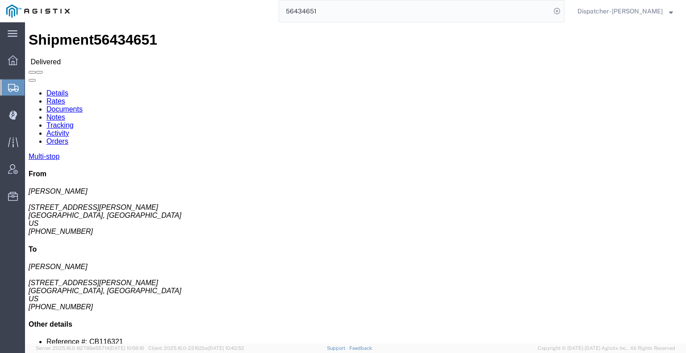
click link "Notes"
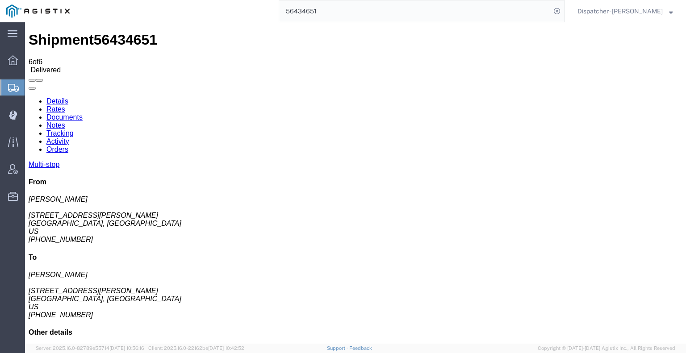
click at [83, 113] on link "Documents" at bounding box center [64, 117] width 36 height 8
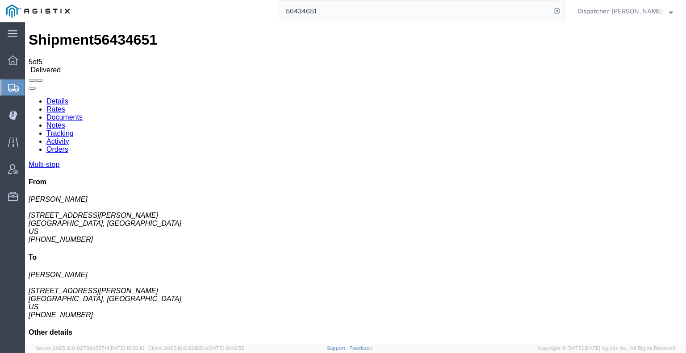
drag, startPoint x: 315, startPoint y: 15, endPoint x: 305, endPoint y: 15, distance: 9.4
click at [305, 15] on input "56434651" at bounding box center [414, 10] width 271 height 21
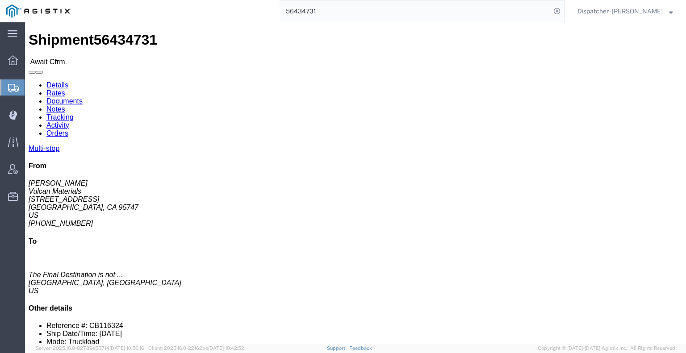
click link "Tracking"
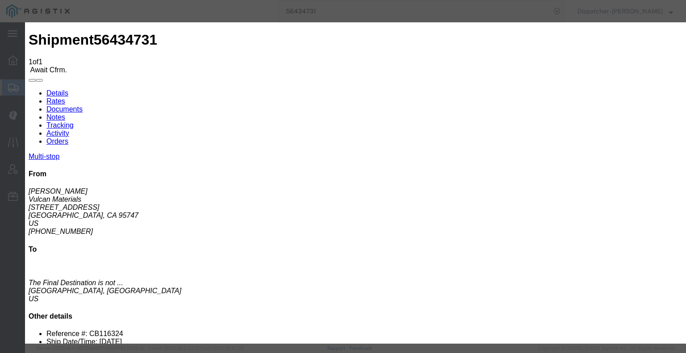
drag, startPoint x: 480, startPoint y: 112, endPoint x: 480, endPoint y: 119, distance: 7.2
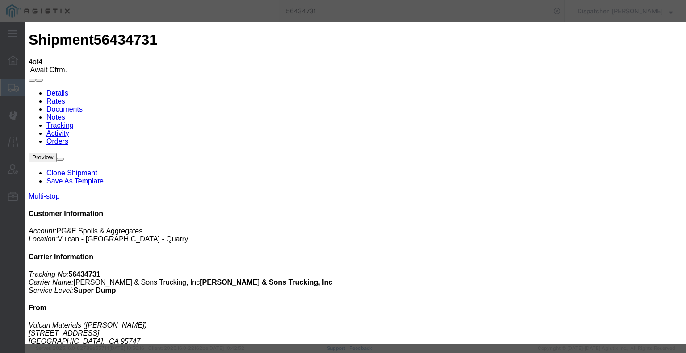
drag, startPoint x: 302, startPoint y: 119, endPoint x: 316, endPoint y: 131, distance: 17.7
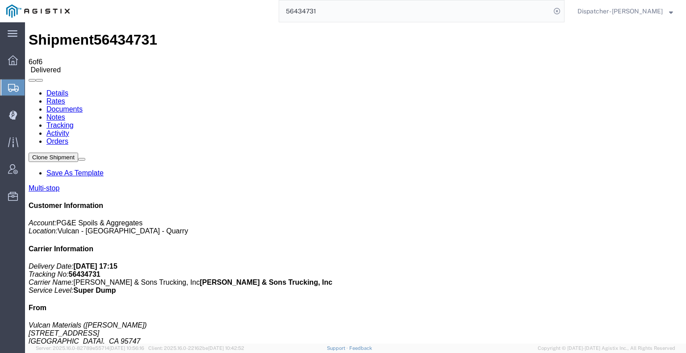
click at [65, 113] on link "Notes" at bounding box center [55, 117] width 19 height 8
click at [83, 105] on link "Documents" at bounding box center [64, 109] width 36 height 8
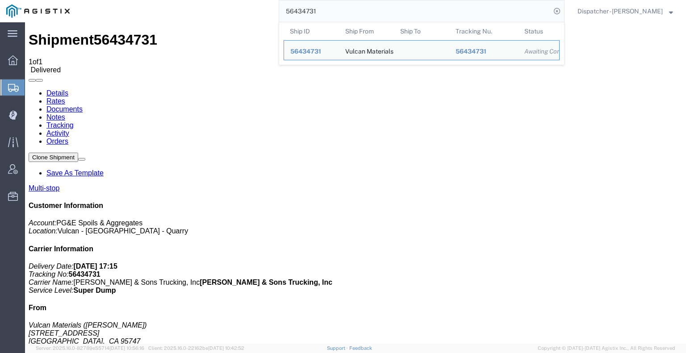
drag, startPoint x: 312, startPoint y: 11, endPoint x: 214, endPoint y: -4, distance: 99.4
click at [214, 0] on html "main_menu Created with Sketch. Collapse Menu Dashboard Shipments Create Shipmen…" at bounding box center [343, 176] width 686 height 353
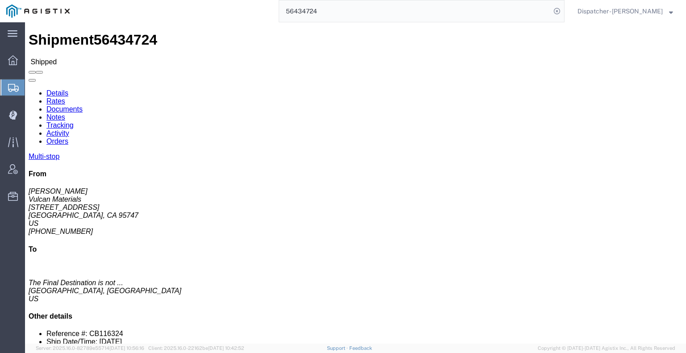
click link "Tracking"
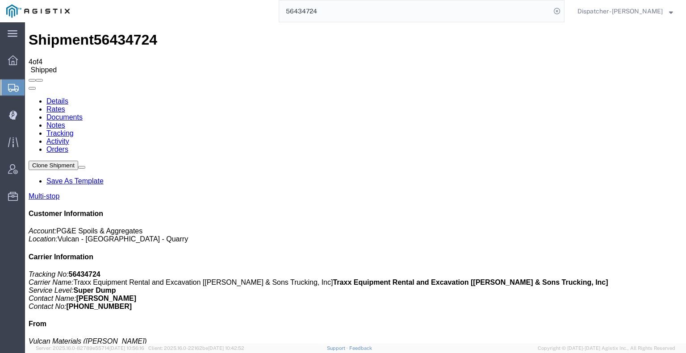
click at [29, 97] on icon at bounding box center [29, 97] width 0 height 0
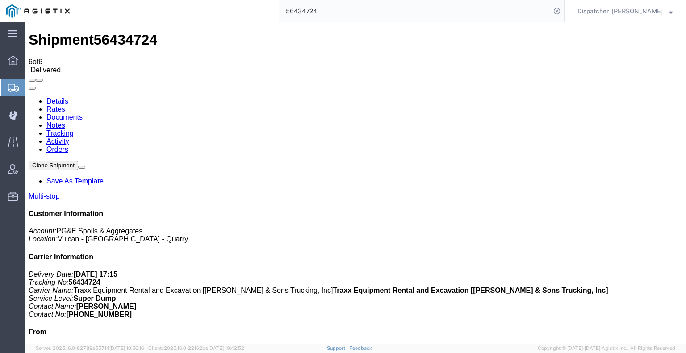
click at [65, 121] on link "Notes" at bounding box center [55, 125] width 19 height 8
click at [83, 113] on link "Documents" at bounding box center [64, 117] width 36 height 8
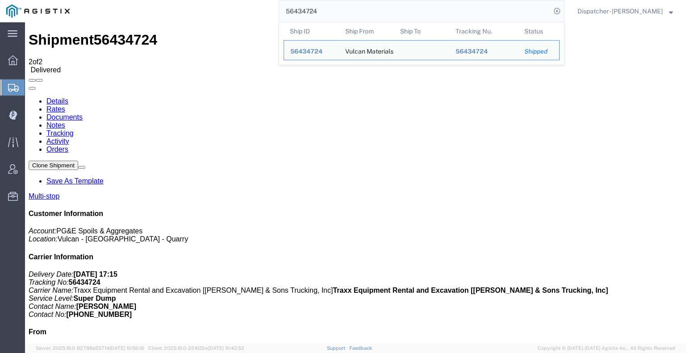
drag, startPoint x: 321, startPoint y: 8, endPoint x: 220, endPoint y: 7, distance: 101.8
click at [244, 8] on div "56434724 Ship ID Ship From Ship To Tracking Nu. Status Ship ID 56434724 Ship Fr…" at bounding box center [320, 11] width 488 height 22
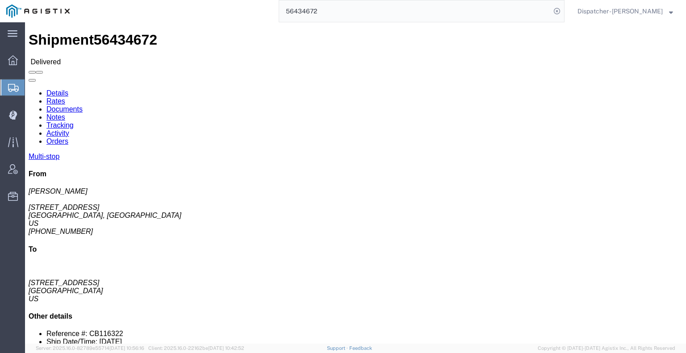
click link "Notes"
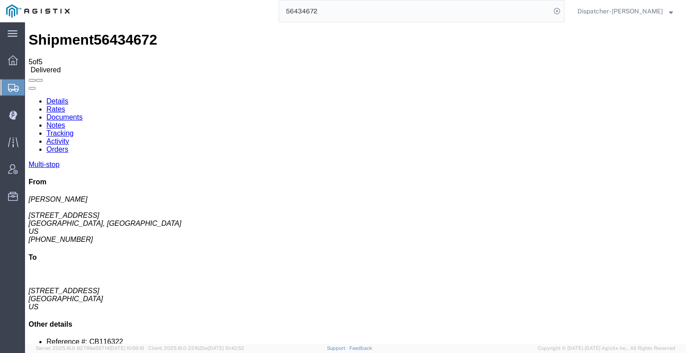
click at [83, 113] on link "Documents" at bounding box center [64, 117] width 36 height 8
drag, startPoint x: 384, startPoint y: 37, endPoint x: 114, endPoint y: 55, distance: 270.6
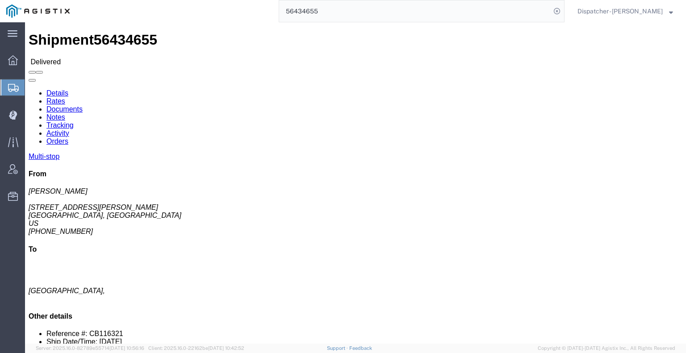
click link "Notes"
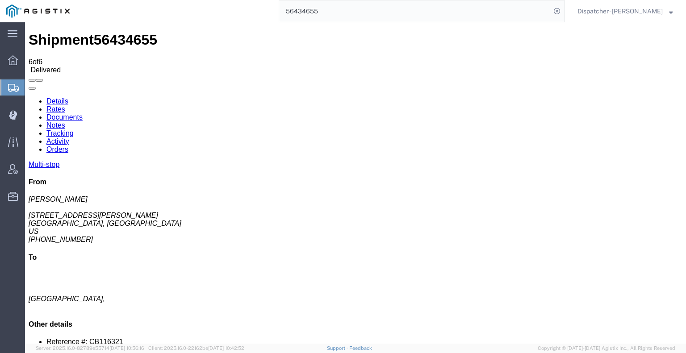
click at [83, 113] on link "Documents" at bounding box center [64, 117] width 36 height 8
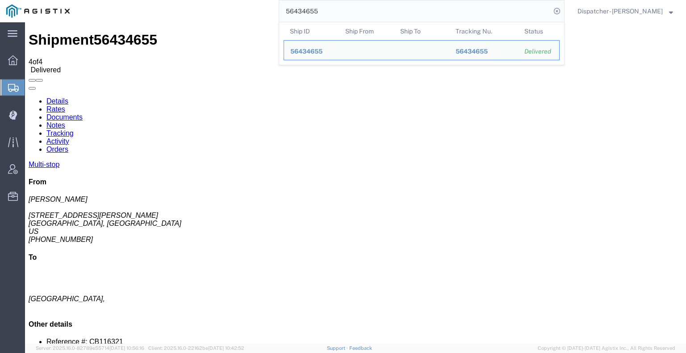
drag, startPoint x: 302, startPoint y: 9, endPoint x: 215, endPoint y: 17, distance: 87.0
click at [219, 17] on div "56434655 Ship ID Ship From Ship To Tracking Nu. Status Ship ID 56434655 Ship Fr…" at bounding box center [320, 11] width 488 height 22
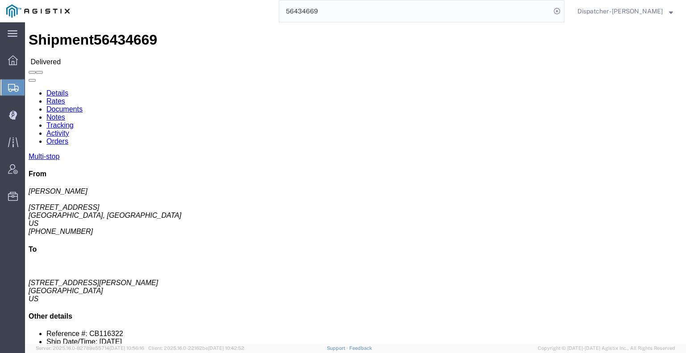
click link "Notes"
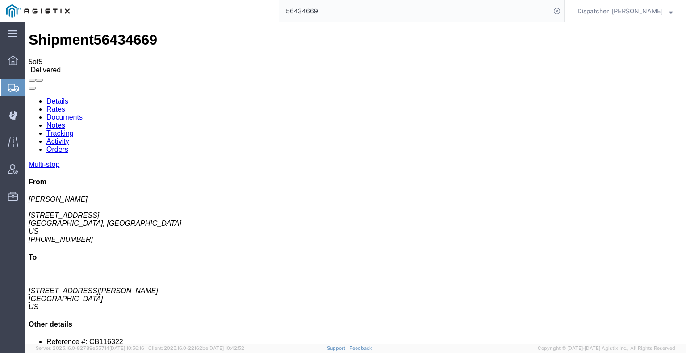
click at [83, 113] on link "Documents" at bounding box center [64, 117] width 36 height 8
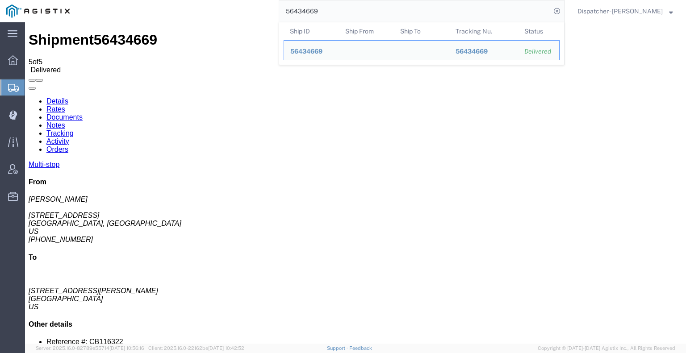
drag, startPoint x: 359, startPoint y: 42, endPoint x: 196, endPoint y: 28, distance: 163.0
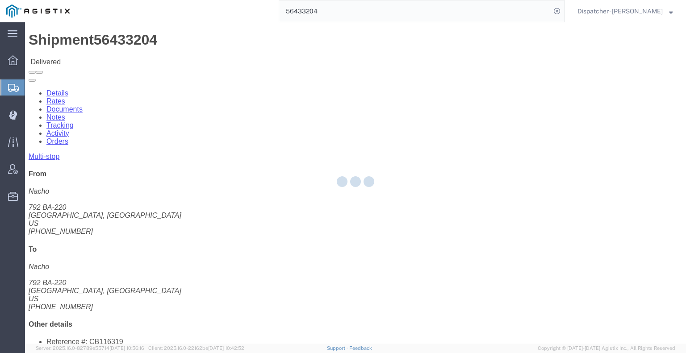
click div
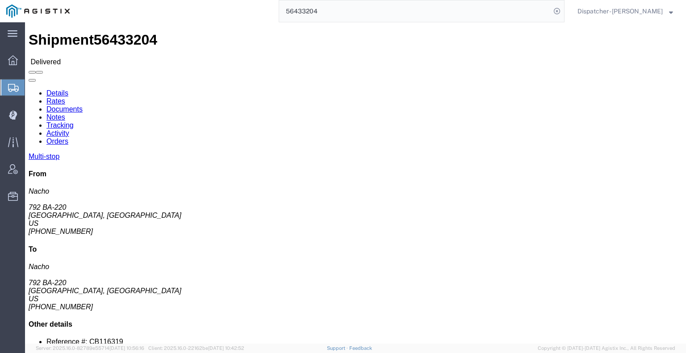
click link "Notes"
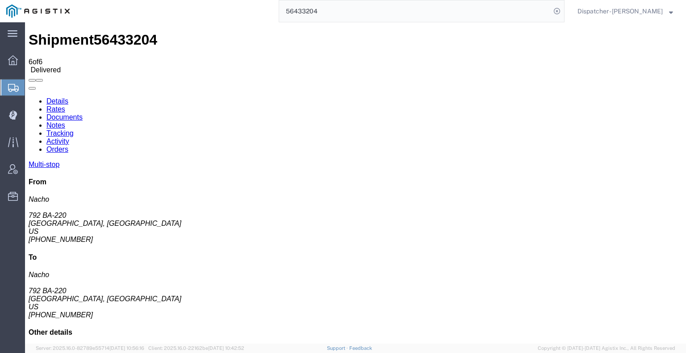
click at [83, 113] on link "Documents" at bounding box center [64, 117] width 36 height 8
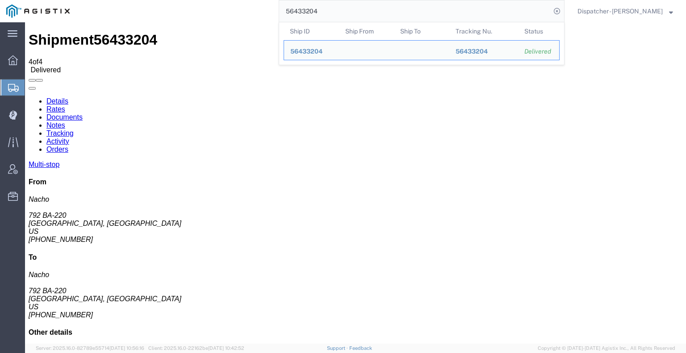
drag, startPoint x: 308, startPoint y: 15, endPoint x: 262, endPoint y: 21, distance: 46.4
click at [266, 21] on div "56433204 Ship ID Ship From Ship To Tracking Nu. Status Ship ID 56433204 Ship Fr…" at bounding box center [320, 11] width 488 height 22
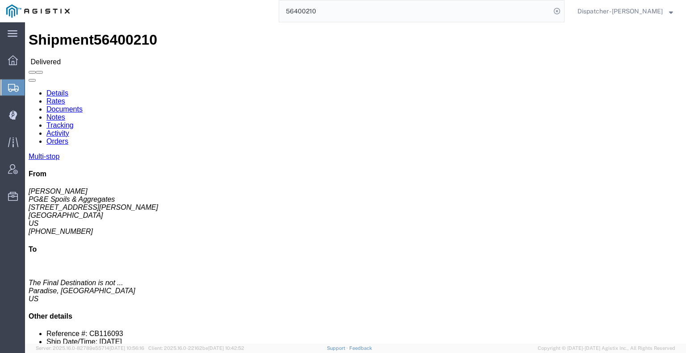
click link "Documents"
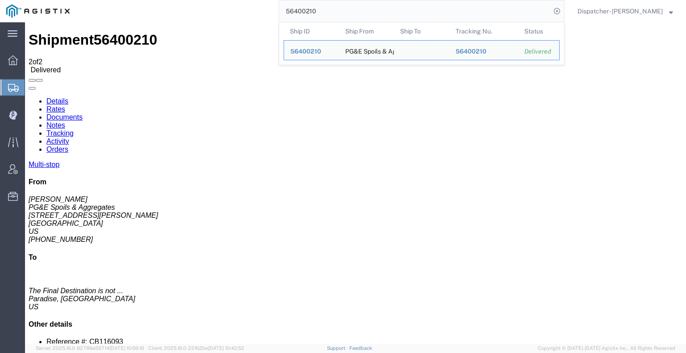
drag, startPoint x: 378, startPoint y: 36, endPoint x: 218, endPoint y: 35, distance: 160.7
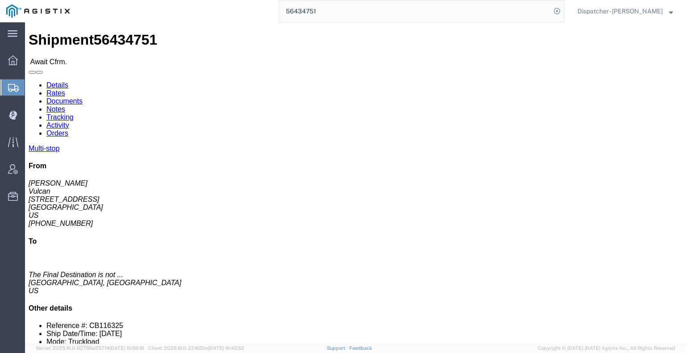
click link "Tracking"
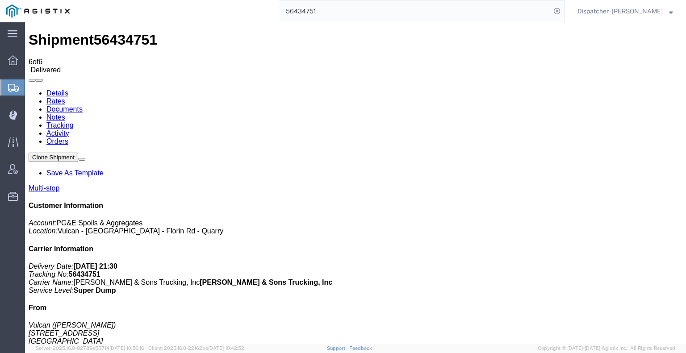
click at [65, 113] on link "Notes" at bounding box center [55, 117] width 19 height 8
click at [83, 105] on link "Documents" at bounding box center [64, 109] width 36 height 8
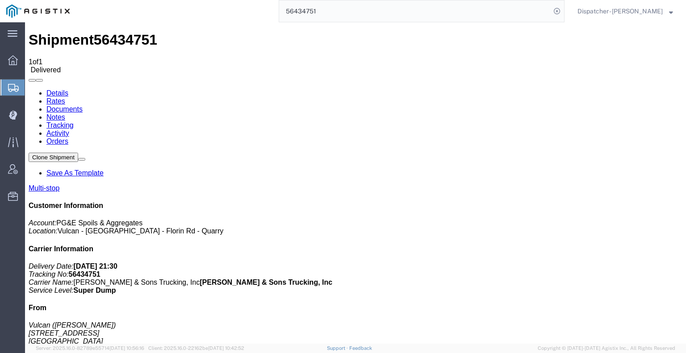
drag, startPoint x: 253, startPoint y: 15, endPoint x: 243, endPoint y: 14, distance: 9.4
click at [246, 14] on div "56434751" at bounding box center [320, 11] width 488 height 22
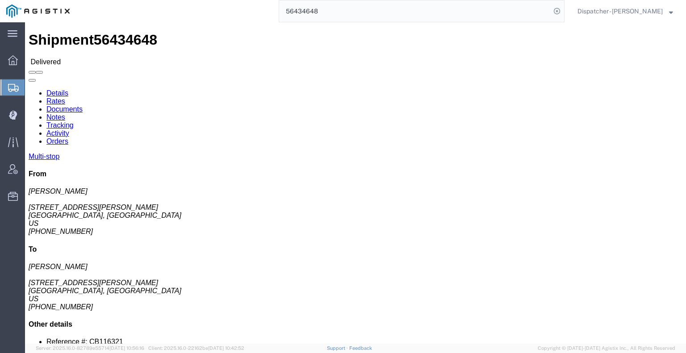
click link "Notes"
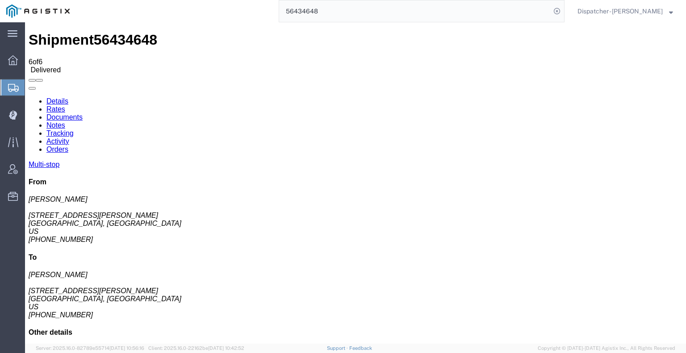
click at [83, 113] on link "Documents" at bounding box center [64, 117] width 36 height 8
